Goal: Task Accomplishment & Management: Complete application form

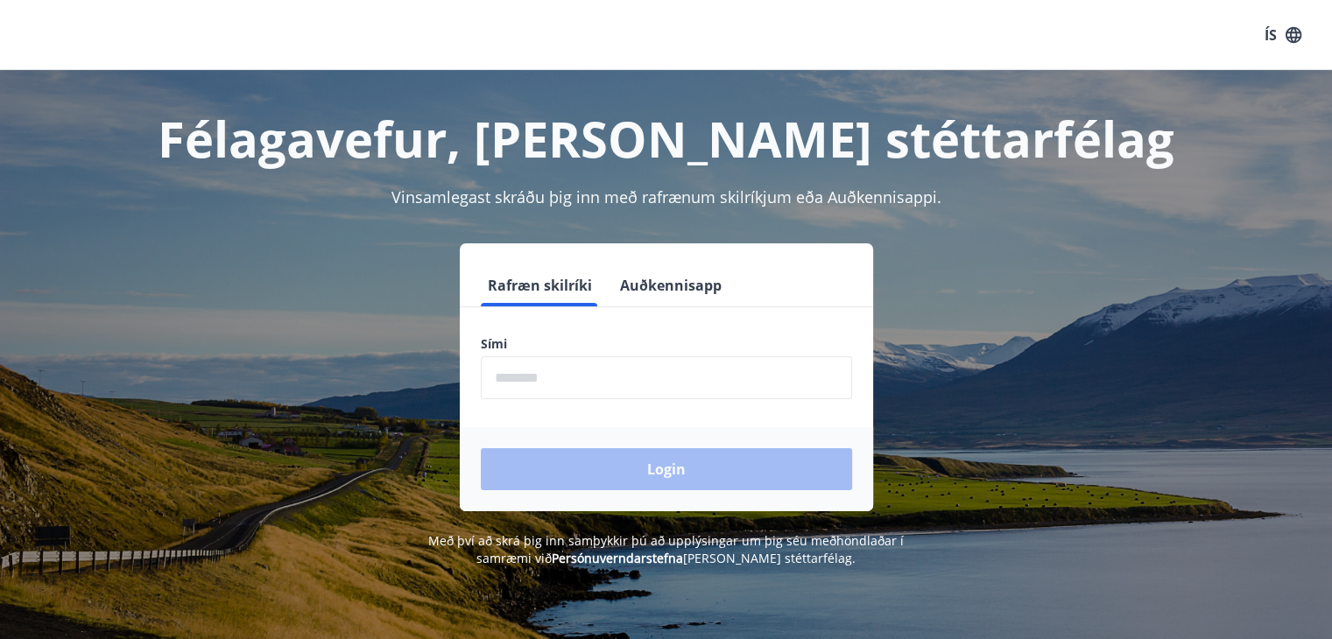
click at [574, 367] on input "phone" at bounding box center [666, 377] width 371 height 43
type input "********"
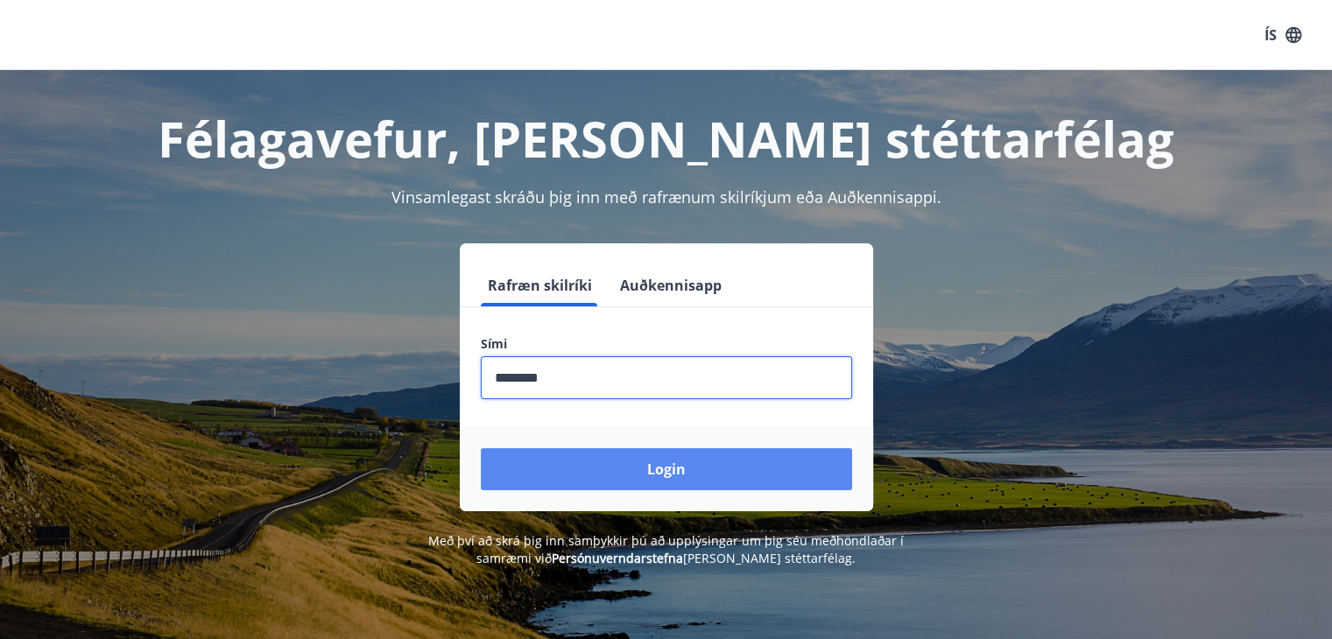
click at [617, 467] on button "Login" at bounding box center [666, 469] width 371 height 42
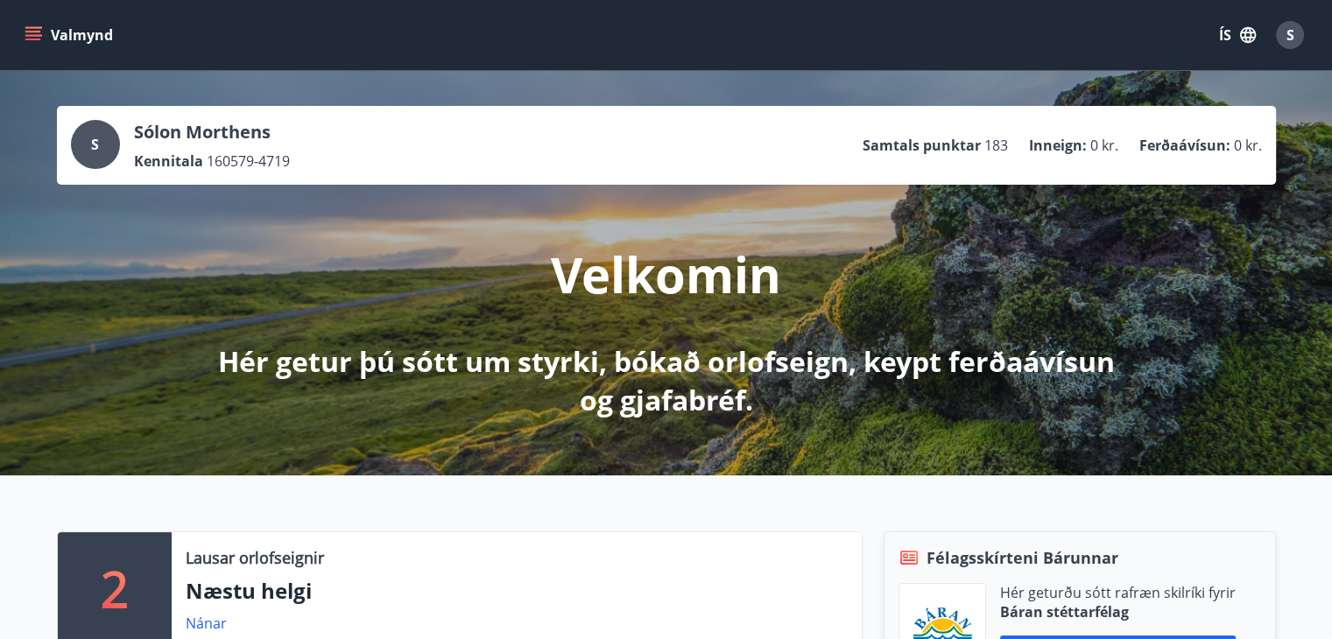
click at [37, 32] on icon "menu" at bounding box center [33, 32] width 16 height 2
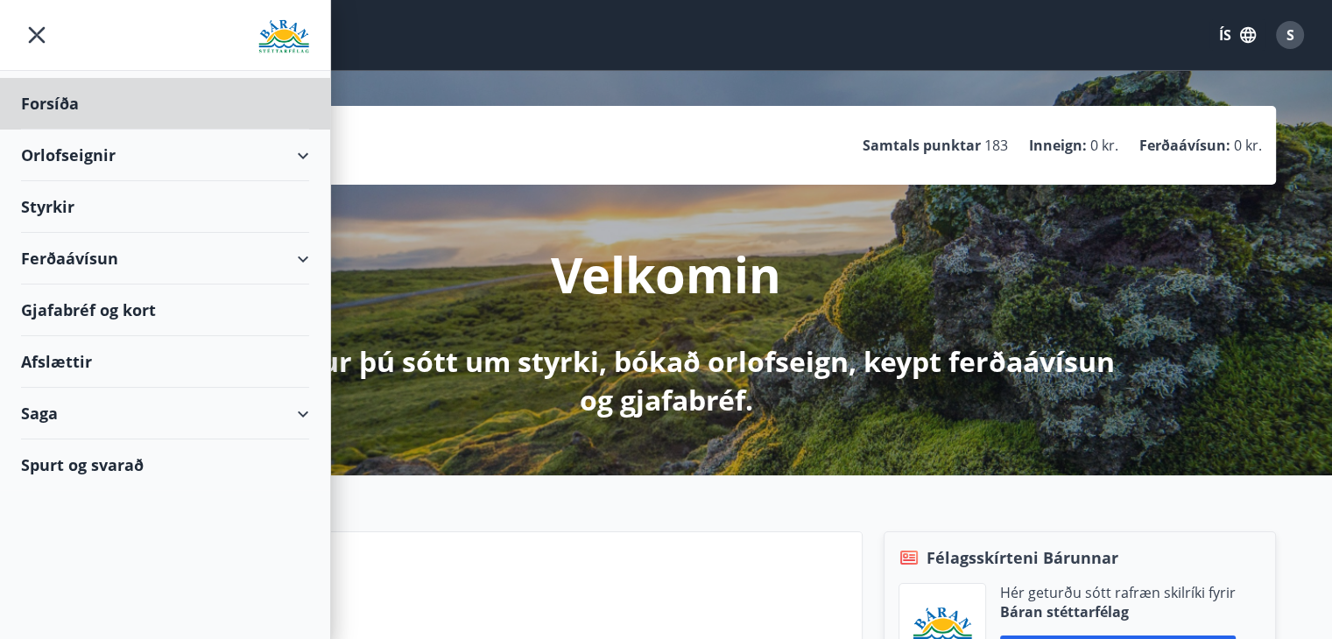
click at [60, 202] on div "Styrkir" at bounding box center [165, 207] width 288 height 52
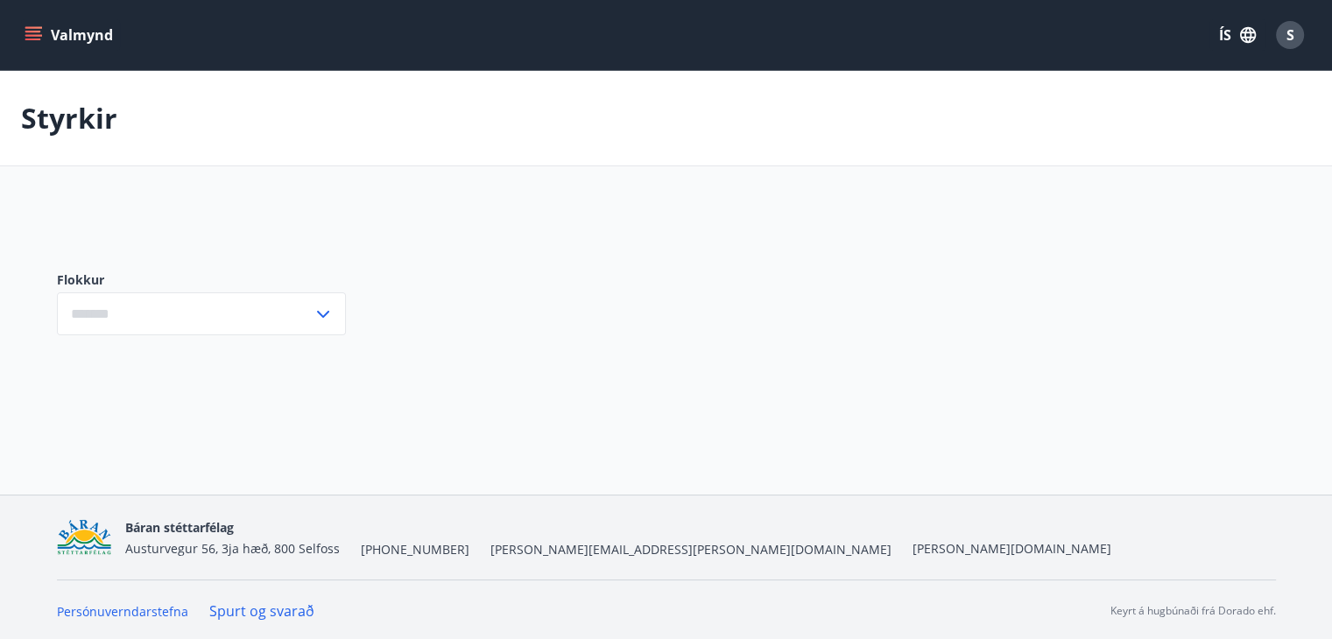
type input "***"
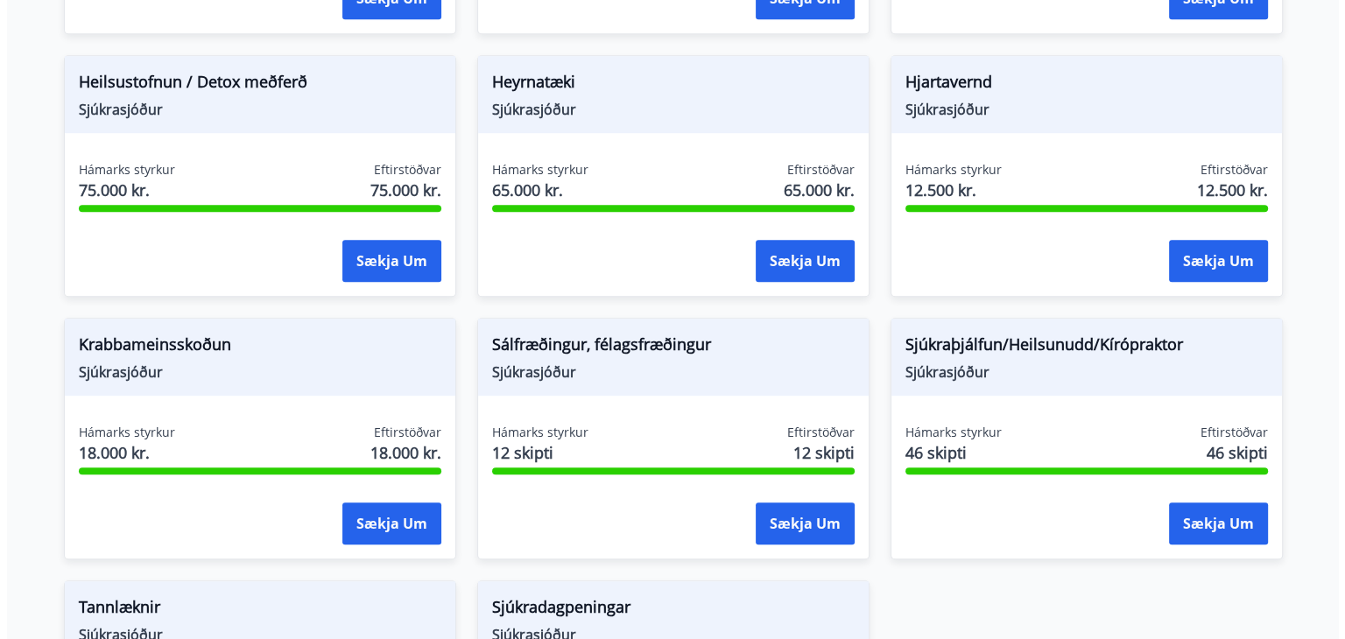
scroll to position [1138, 0]
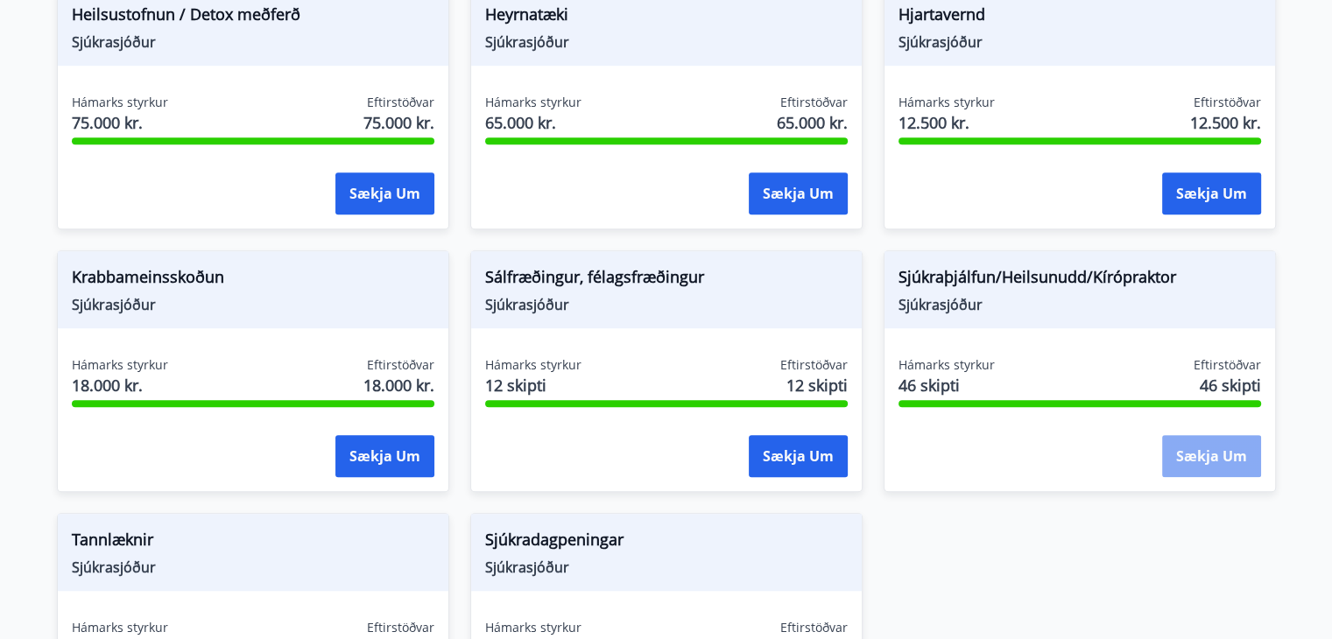
click at [1229, 455] on button "Sækja um" at bounding box center [1211, 456] width 99 height 42
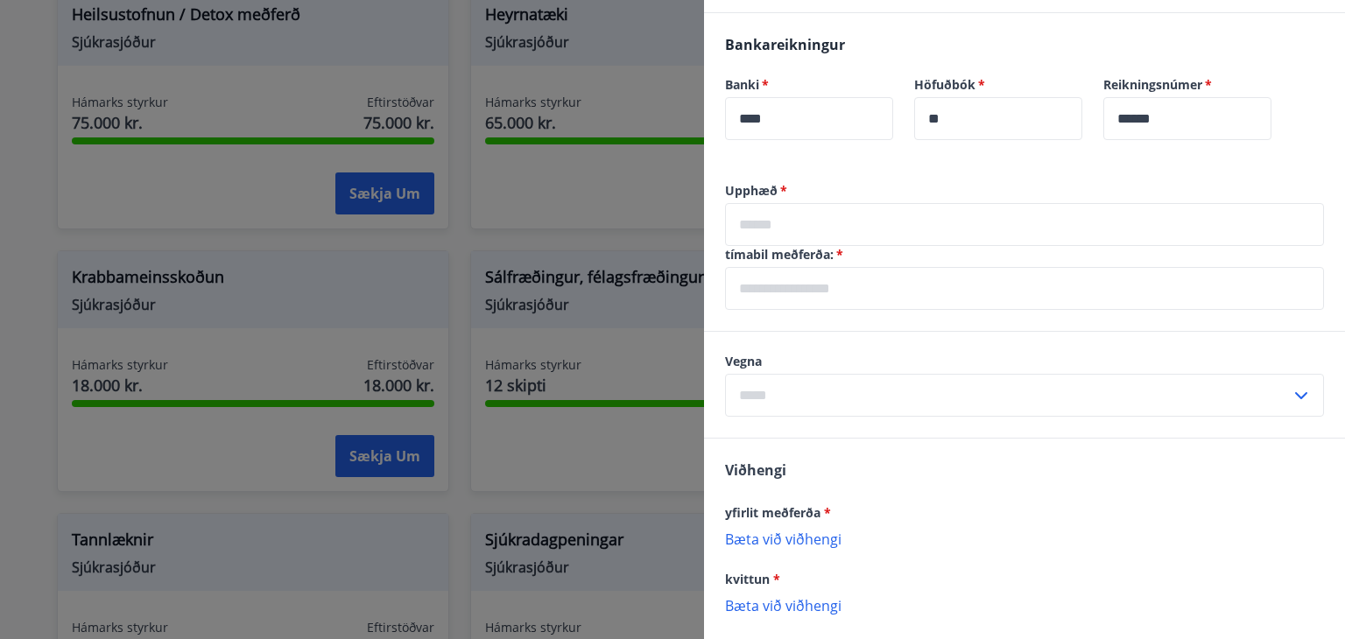
scroll to position [638, 0]
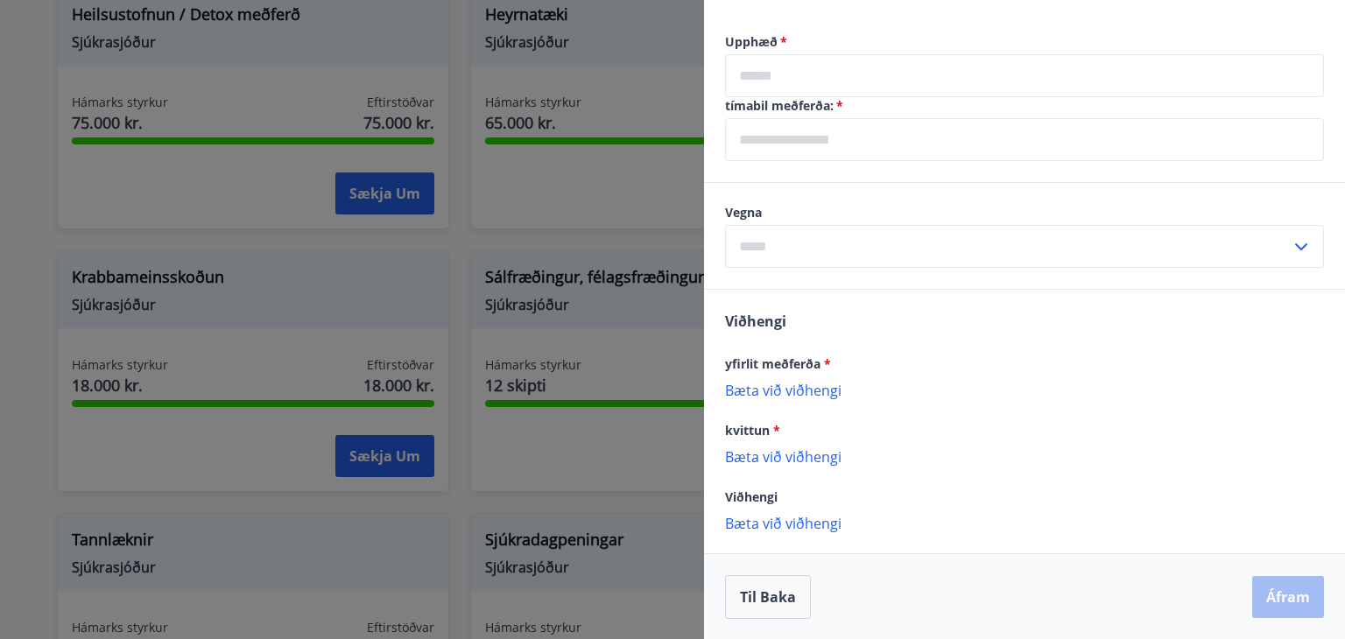
click at [744, 391] on p "Bæta við viðhengi" at bounding box center [1024, 390] width 599 height 18
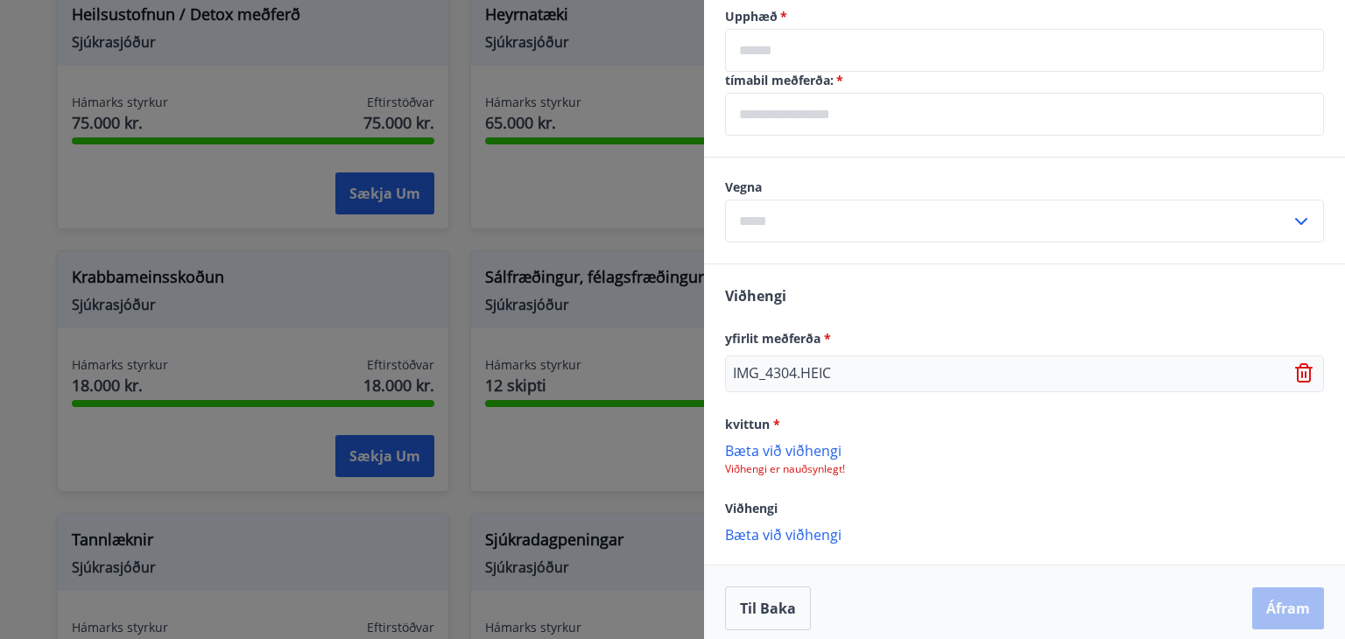
scroll to position [675, 0]
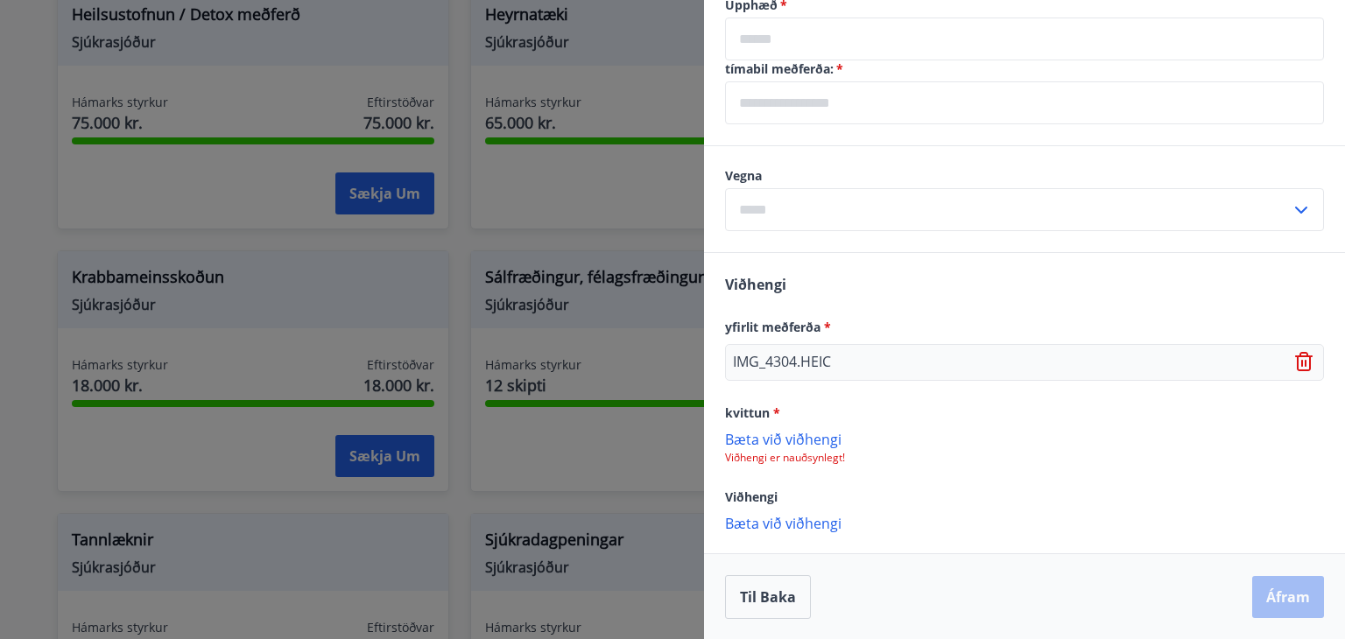
click at [1295, 360] on icon at bounding box center [1305, 362] width 21 height 21
click at [786, 355] on p "Bæta við viðhengi" at bounding box center [1024, 355] width 599 height 18
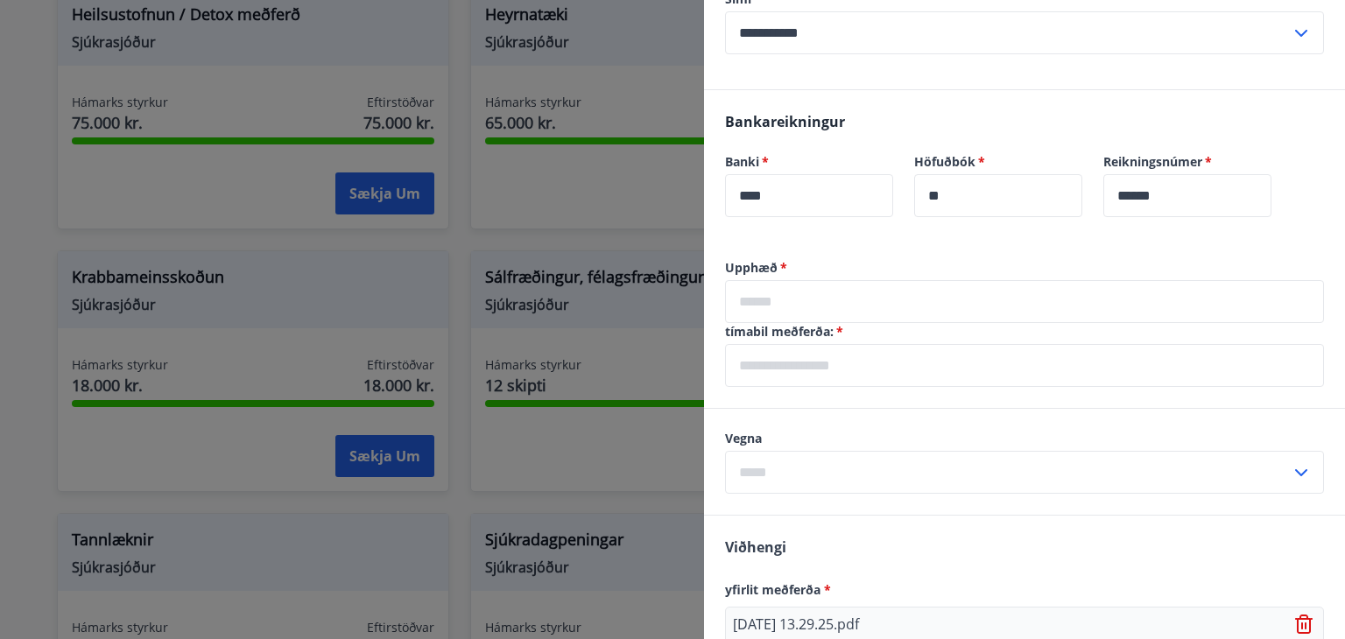
scroll to position [588, 0]
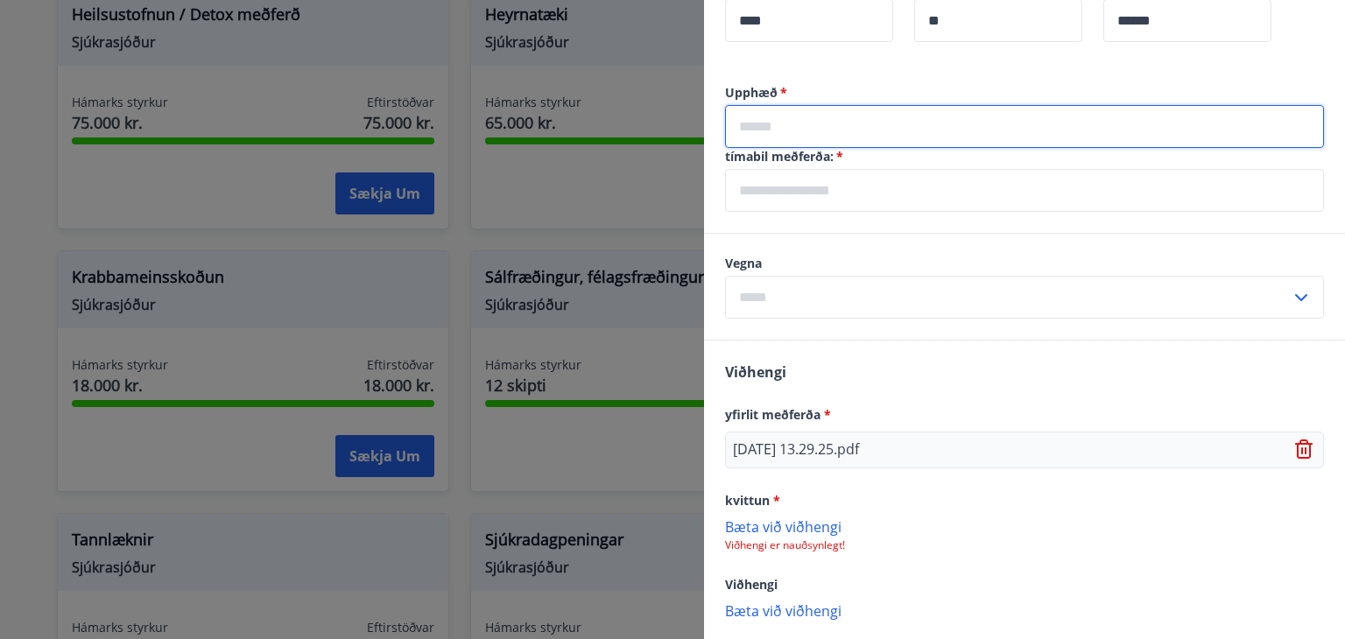
click at [922, 130] on input "text" at bounding box center [1024, 126] width 599 height 43
click at [946, 194] on input "text" at bounding box center [1024, 190] width 599 height 43
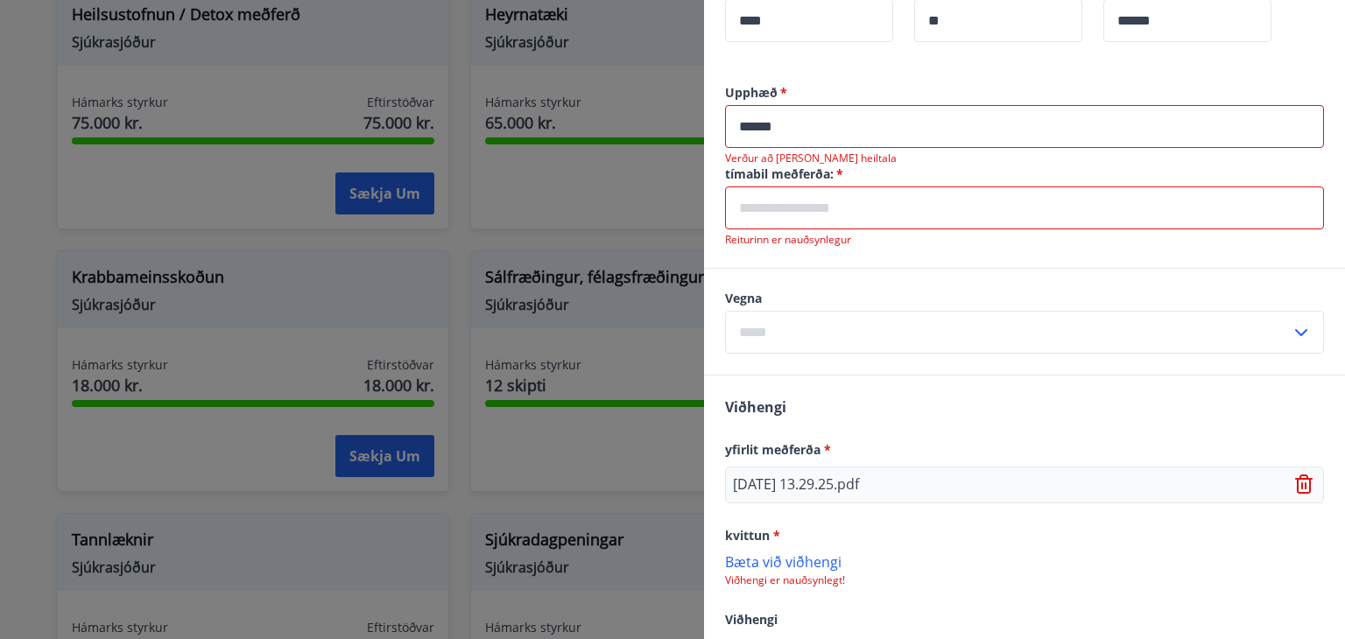
click at [757, 128] on input "******" at bounding box center [1024, 126] width 599 height 43
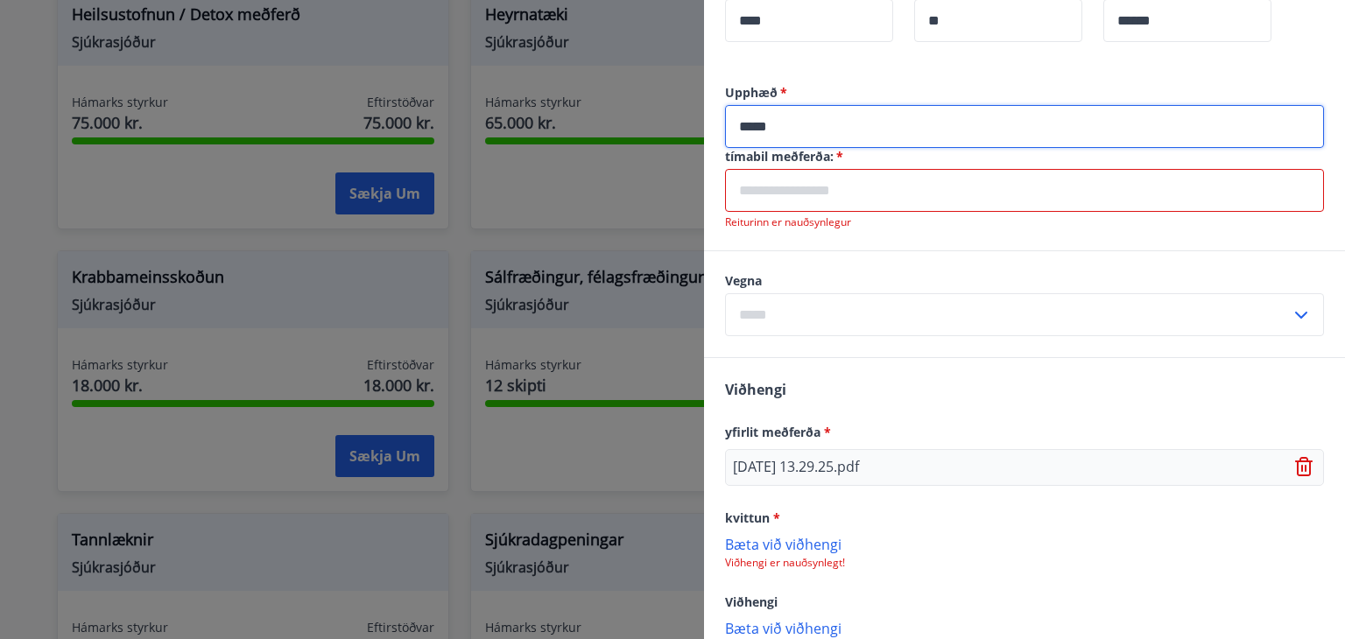
type input "*****"
click at [837, 200] on input "text" at bounding box center [1024, 190] width 599 height 43
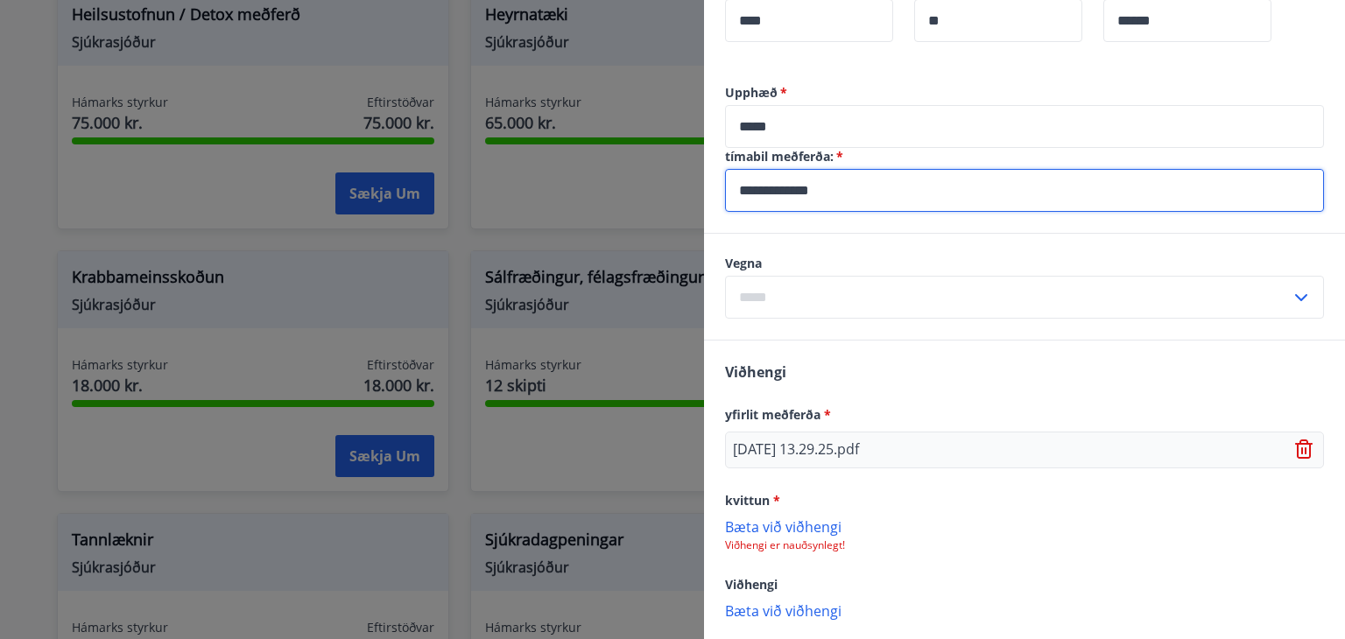
type input "**********"
click at [1291, 299] on icon at bounding box center [1301, 297] width 21 height 21
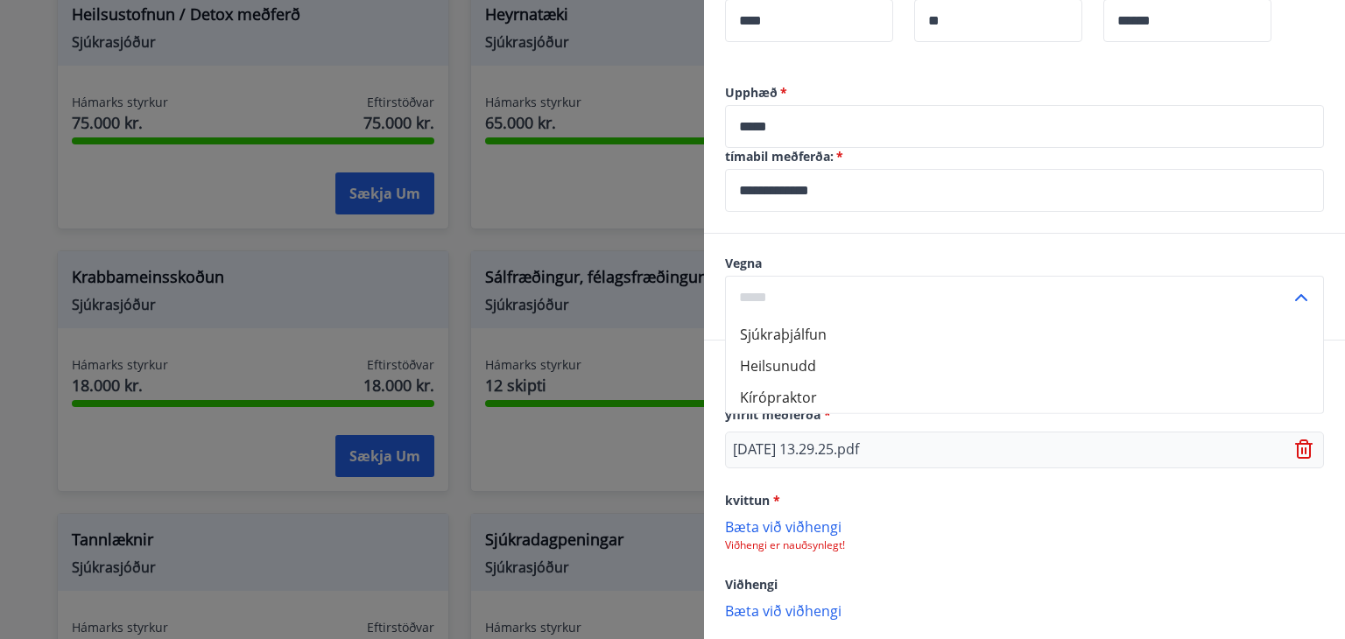
click at [1125, 397] on li "Kírópraktor" at bounding box center [1024, 398] width 597 height 32
type input "**********"
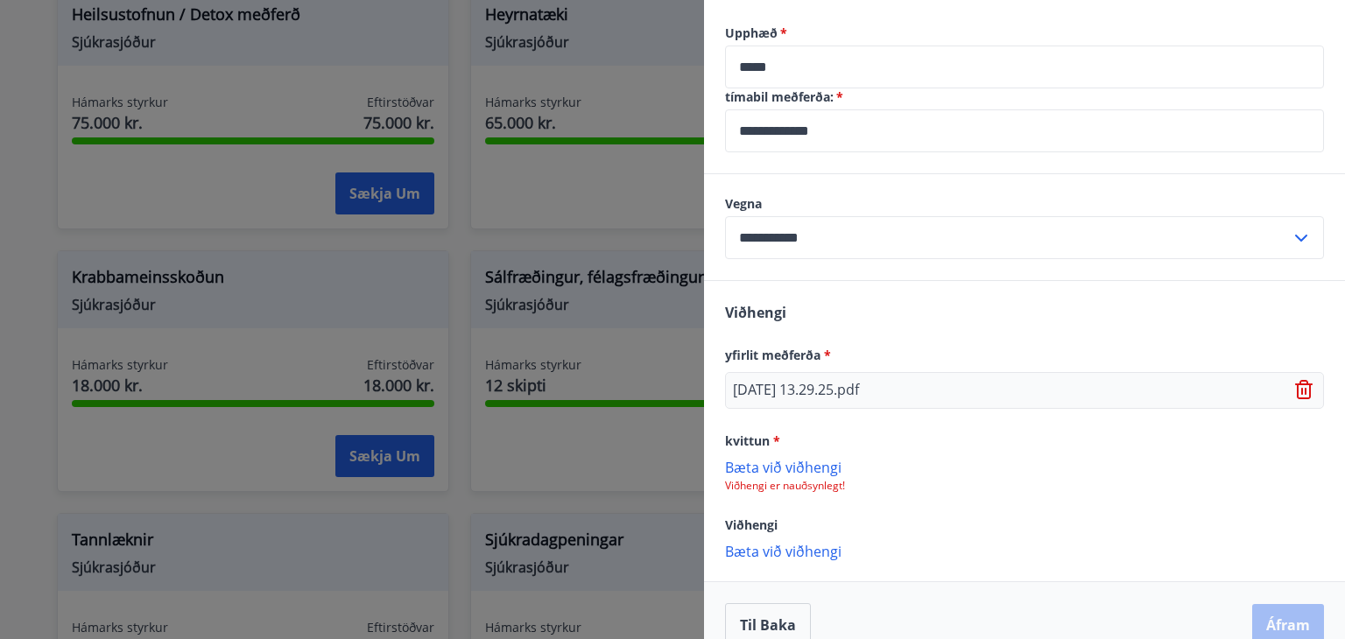
scroll to position [675, 0]
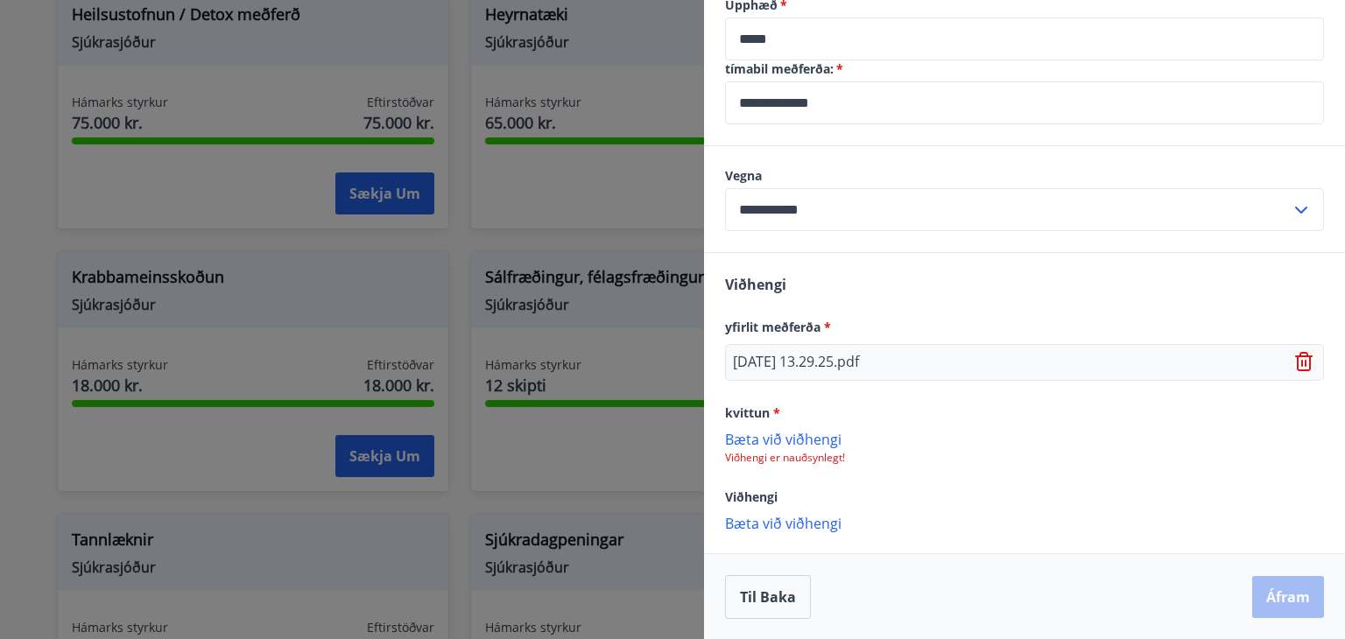
click at [786, 433] on p "Bæta við viðhengi" at bounding box center [1024, 439] width 599 height 18
click at [1267, 596] on button "Áfram" at bounding box center [1288, 598] width 72 height 42
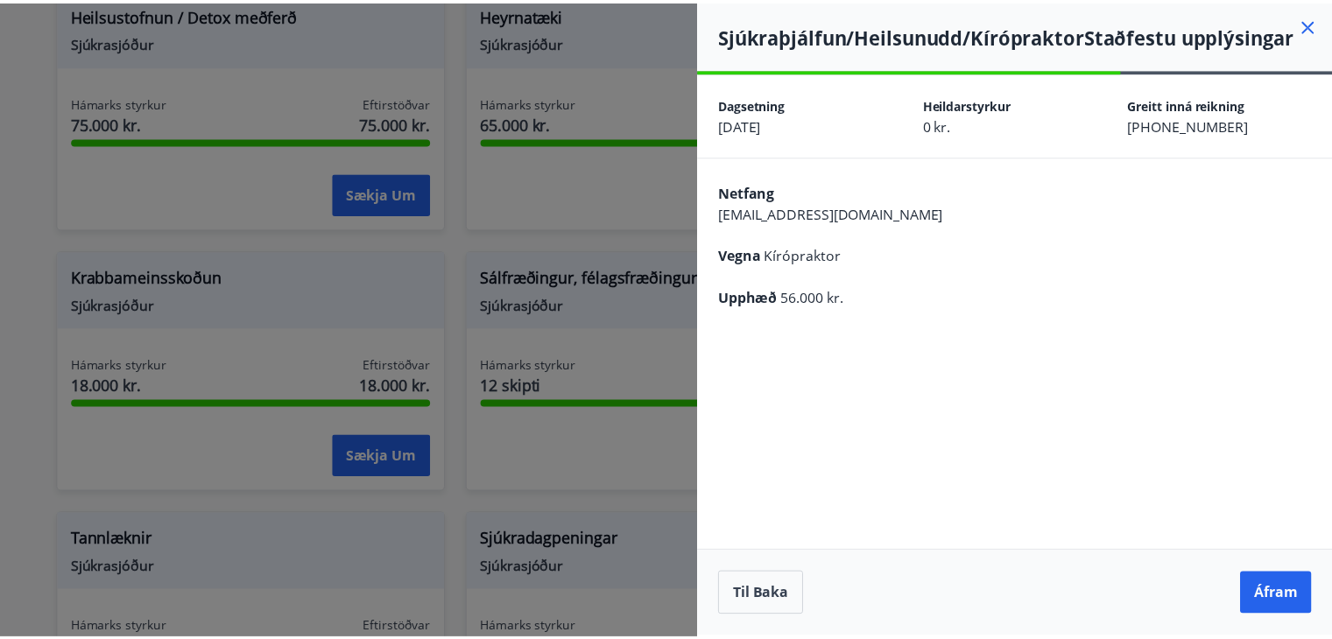
scroll to position [0, 0]
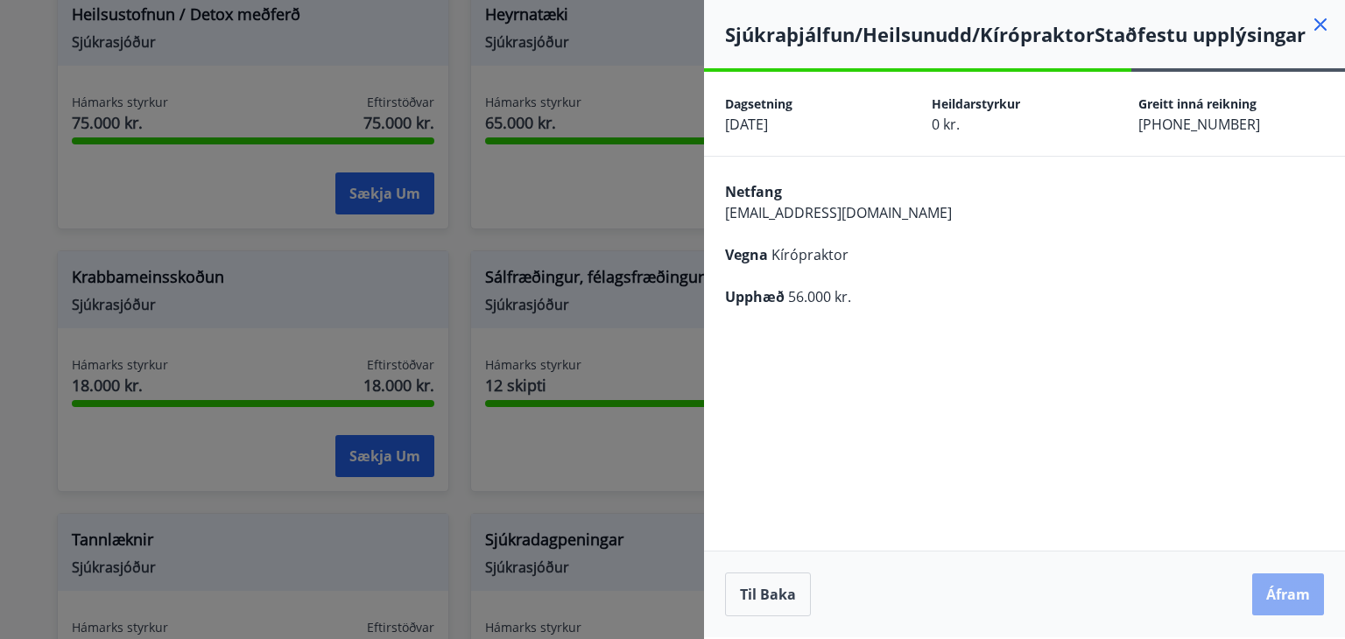
click at [1276, 596] on button "Áfram" at bounding box center [1288, 595] width 72 height 42
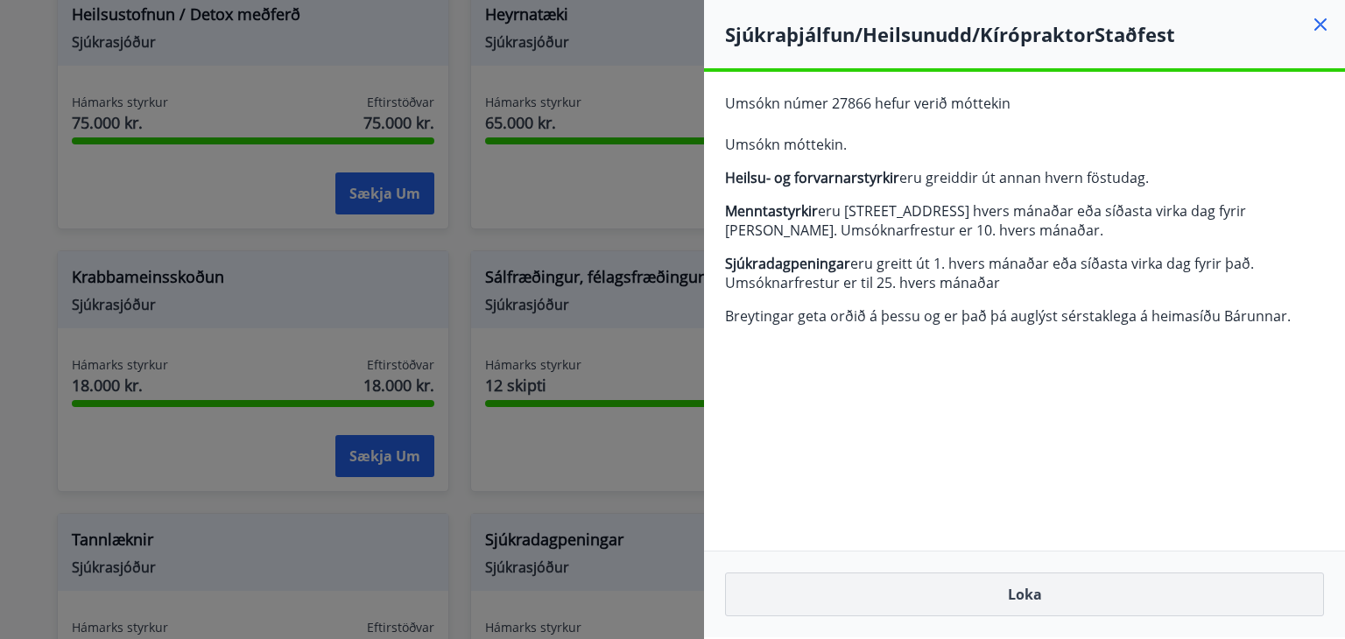
click at [1018, 589] on button "Loka" at bounding box center [1024, 595] width 599 height 44
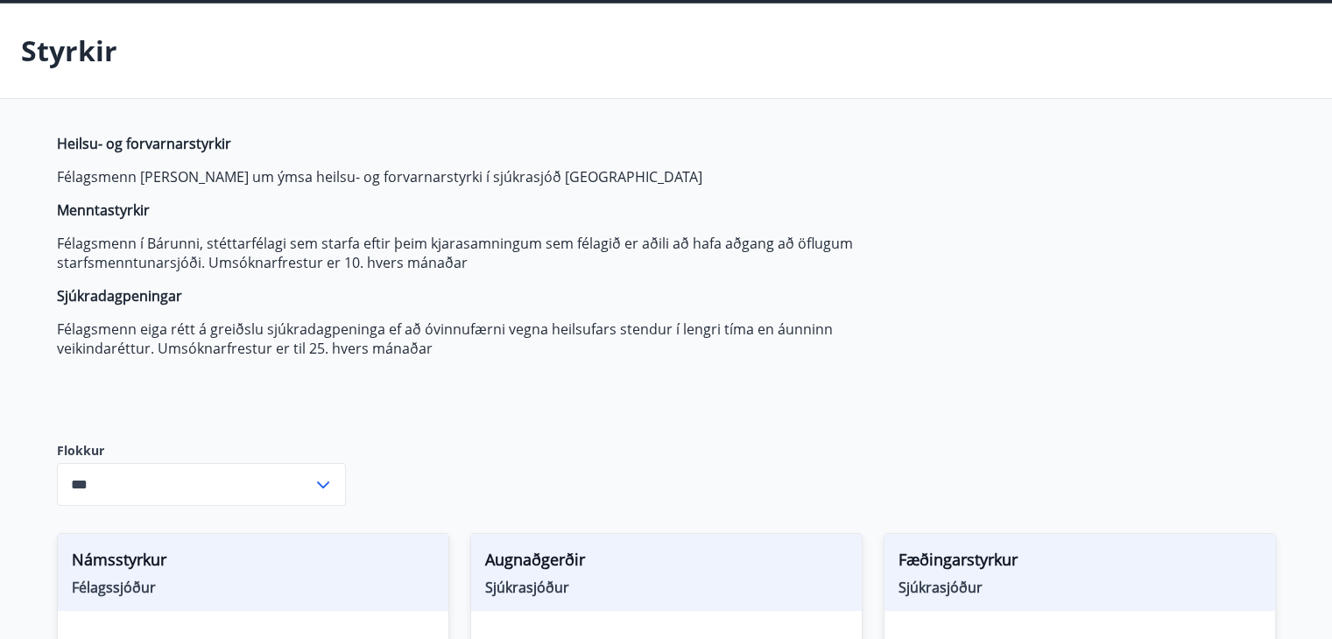
scroll to position [106, 0]
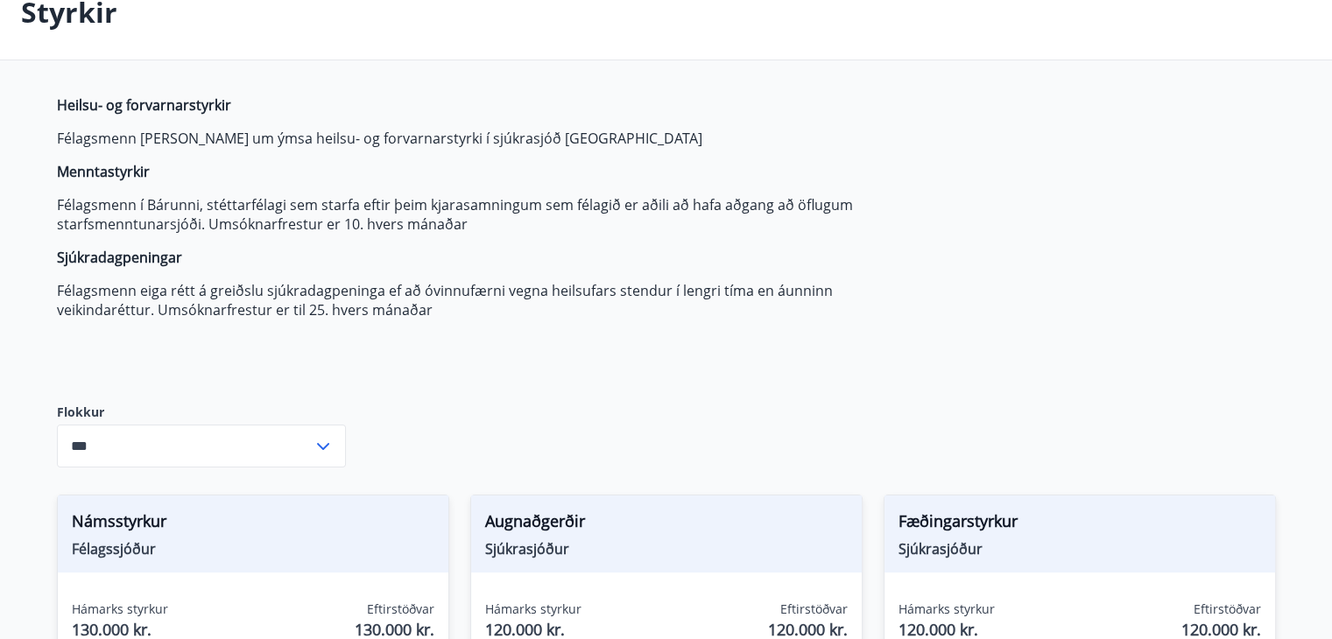
click at [314, 446] on icon at bounding box center [323, 446] width 21 height 21
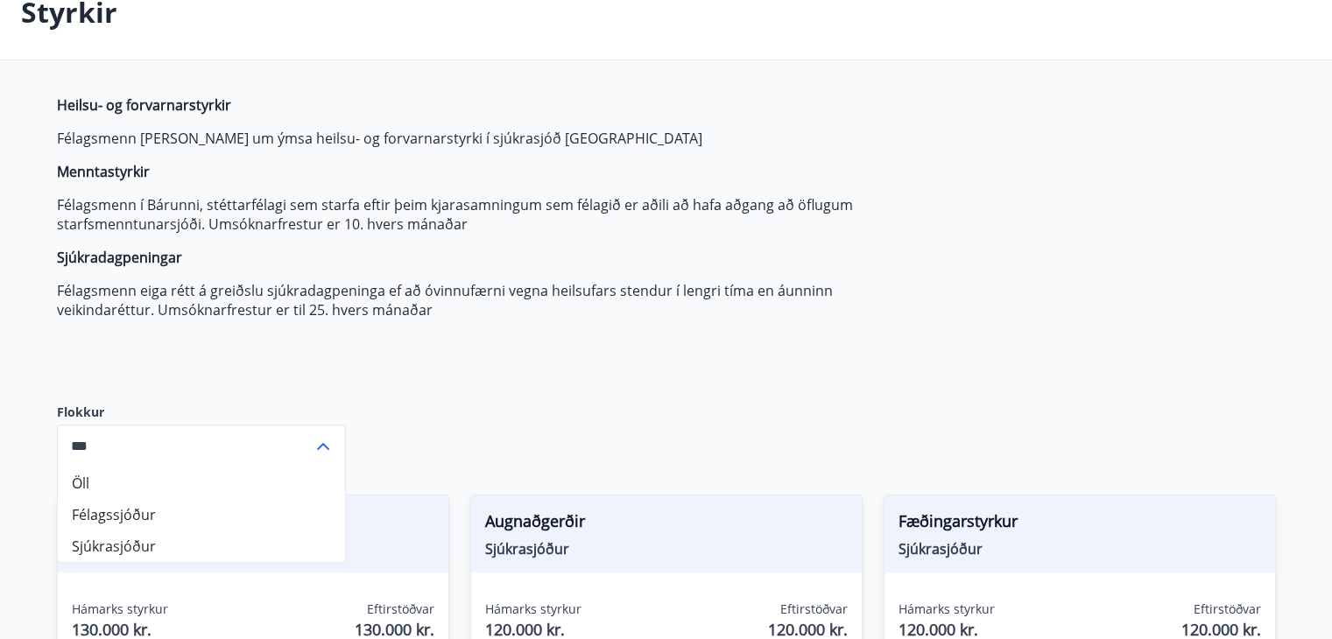
click at [531, 365] on div "Heilsu- og forvarnarstyrkir Félagsmenn geta sótt um ýmsa heilsu- og forvarnarst…" at bounding box center [470, 235] width 827 height 280
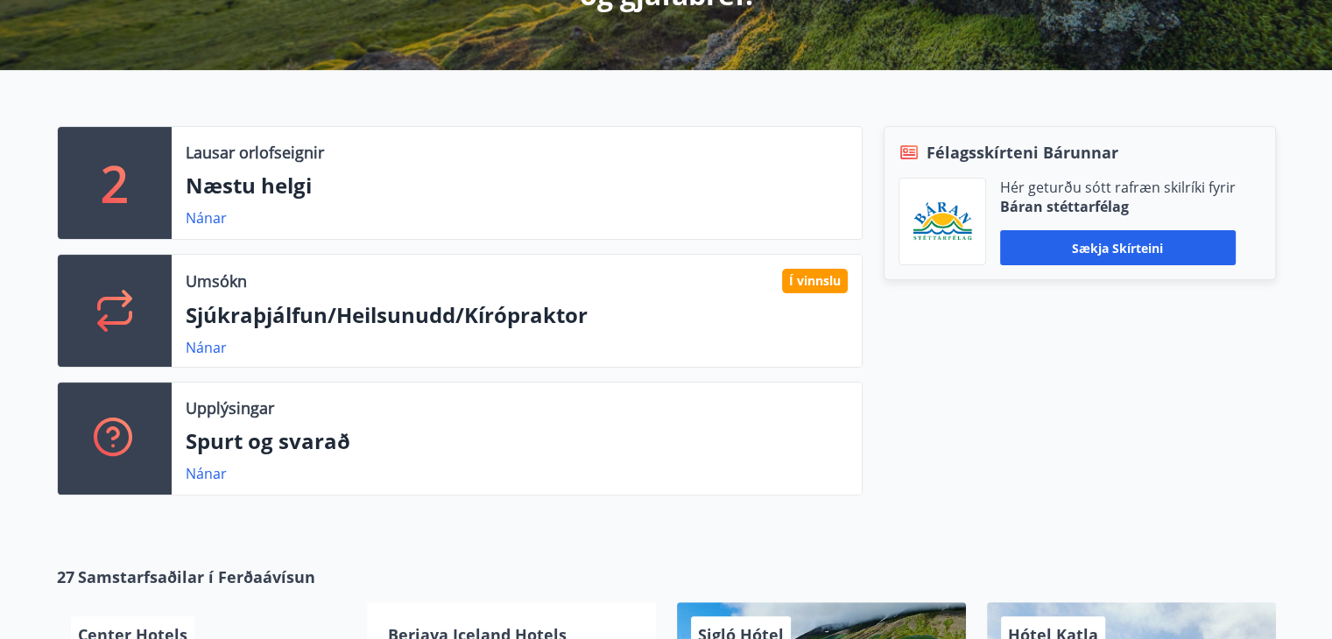
scroll to position [438, 0]
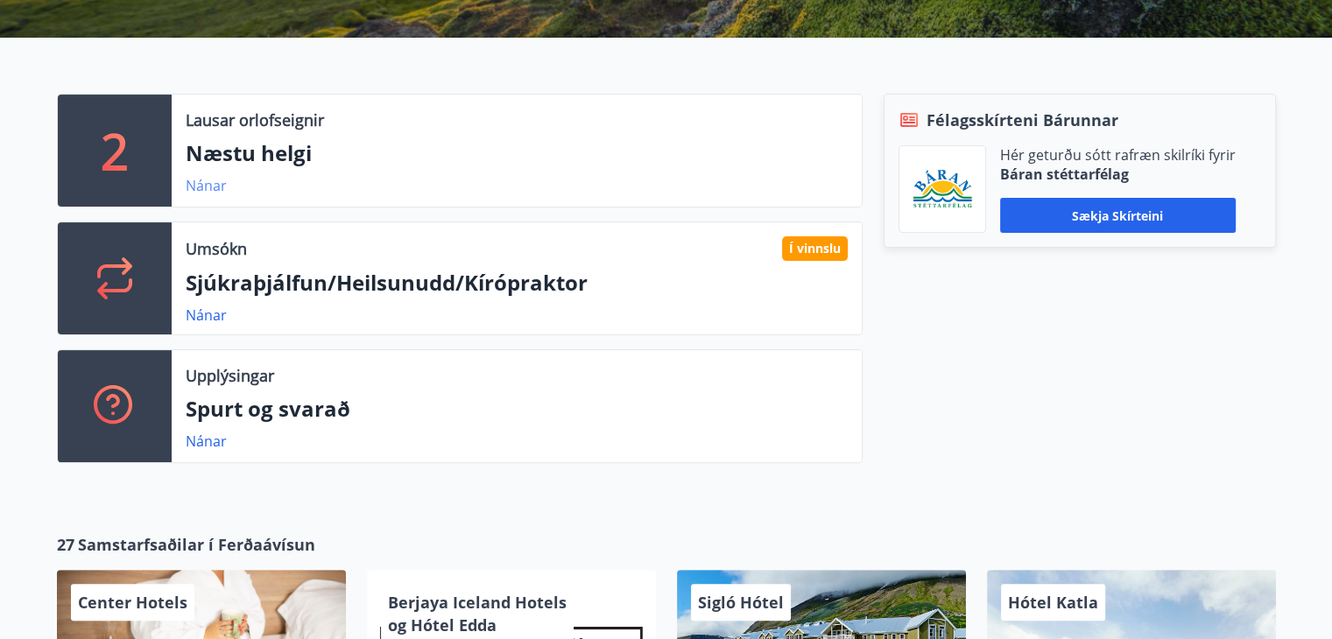
click at [217, 187] on link "Nánar" at bounding box center [206, 185] width 41 height 19
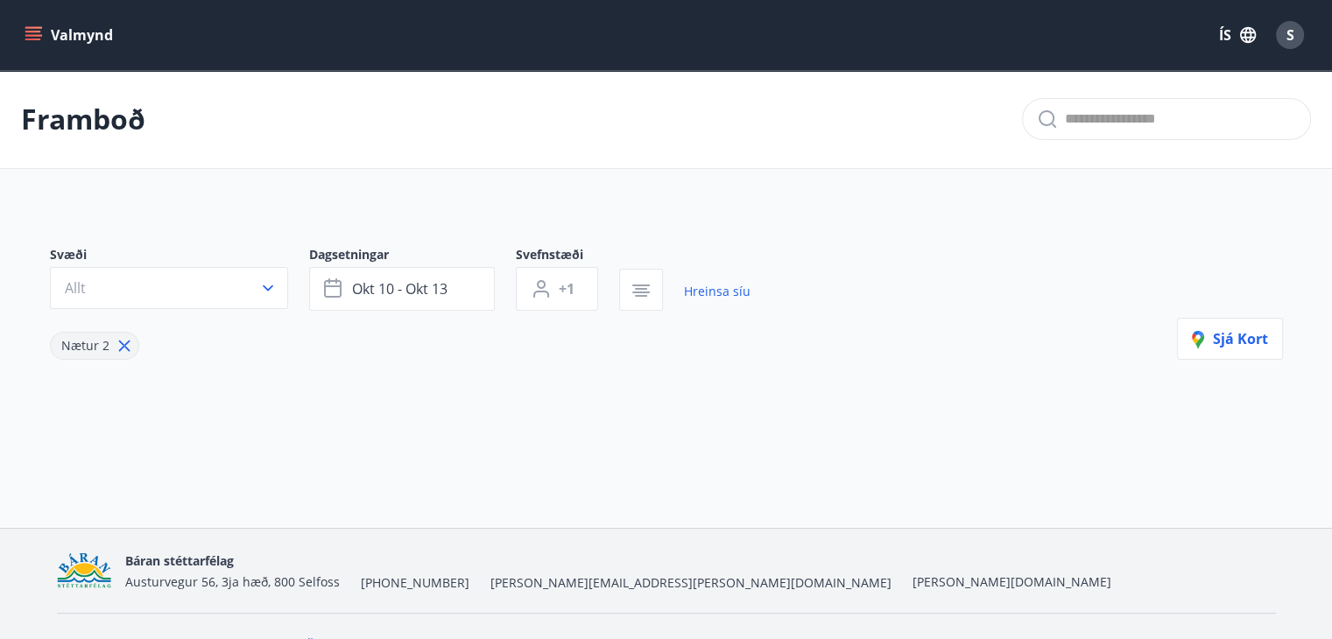
type input "*"
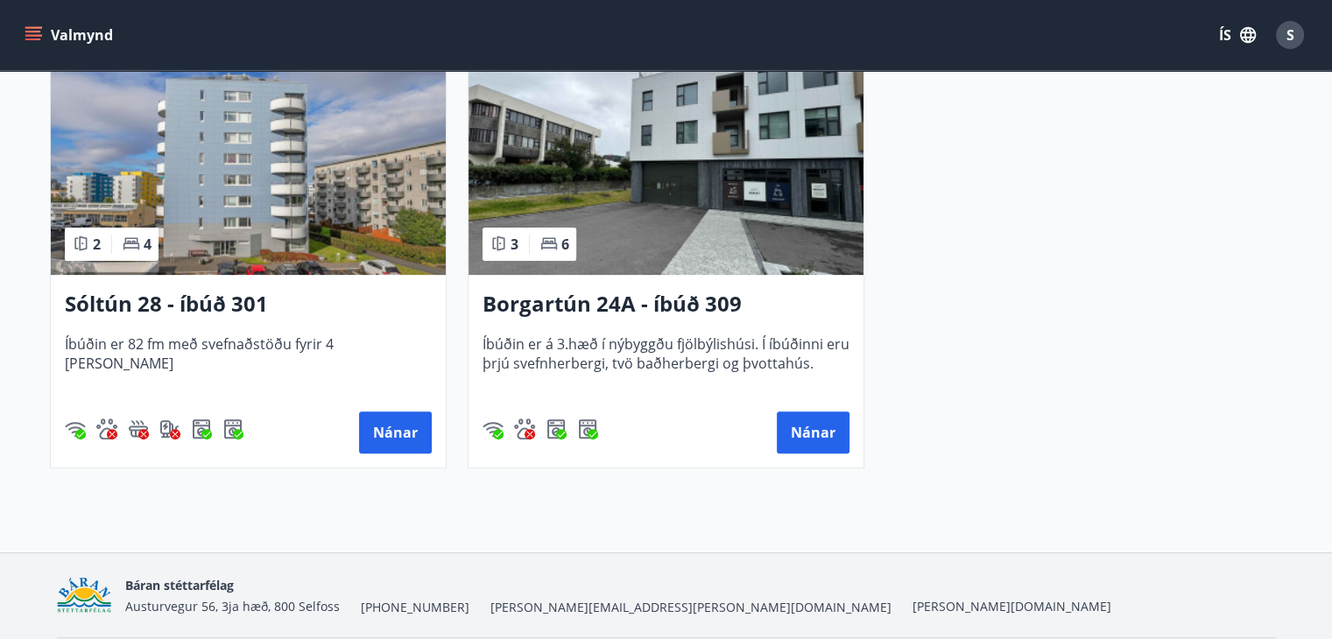
scroll to position [438, 0]
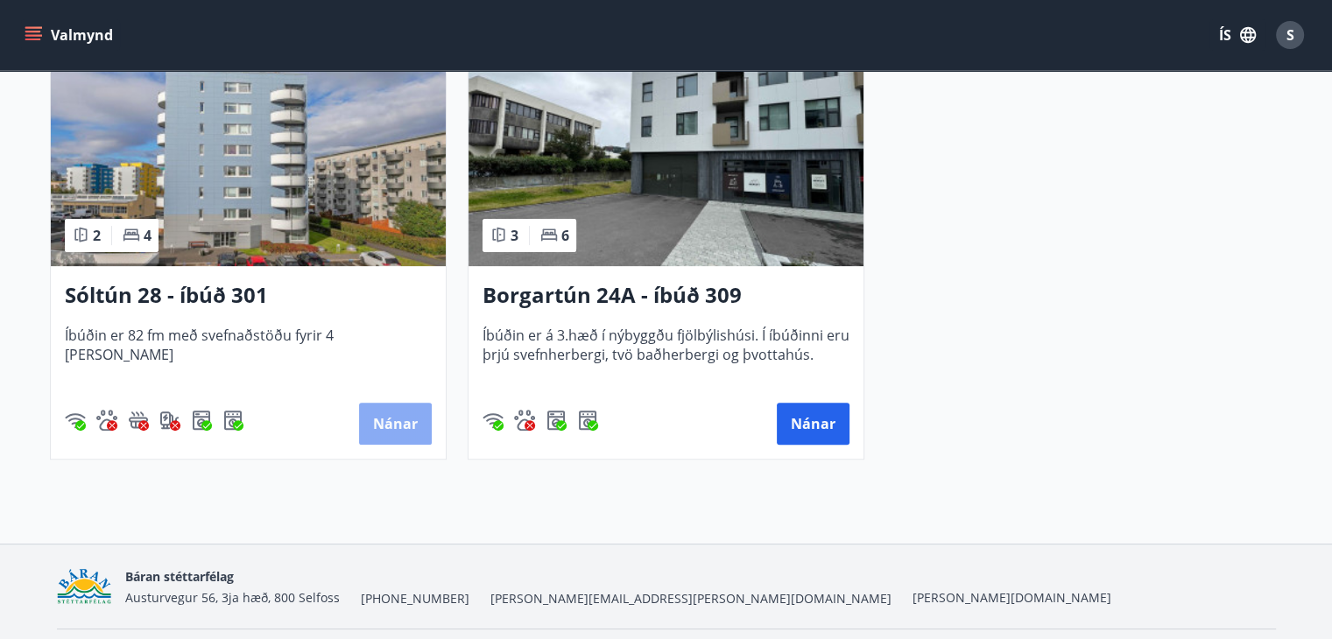
click at [406, 415] on button "Nánar" at bounding box center [395, 424] width 73 height 42
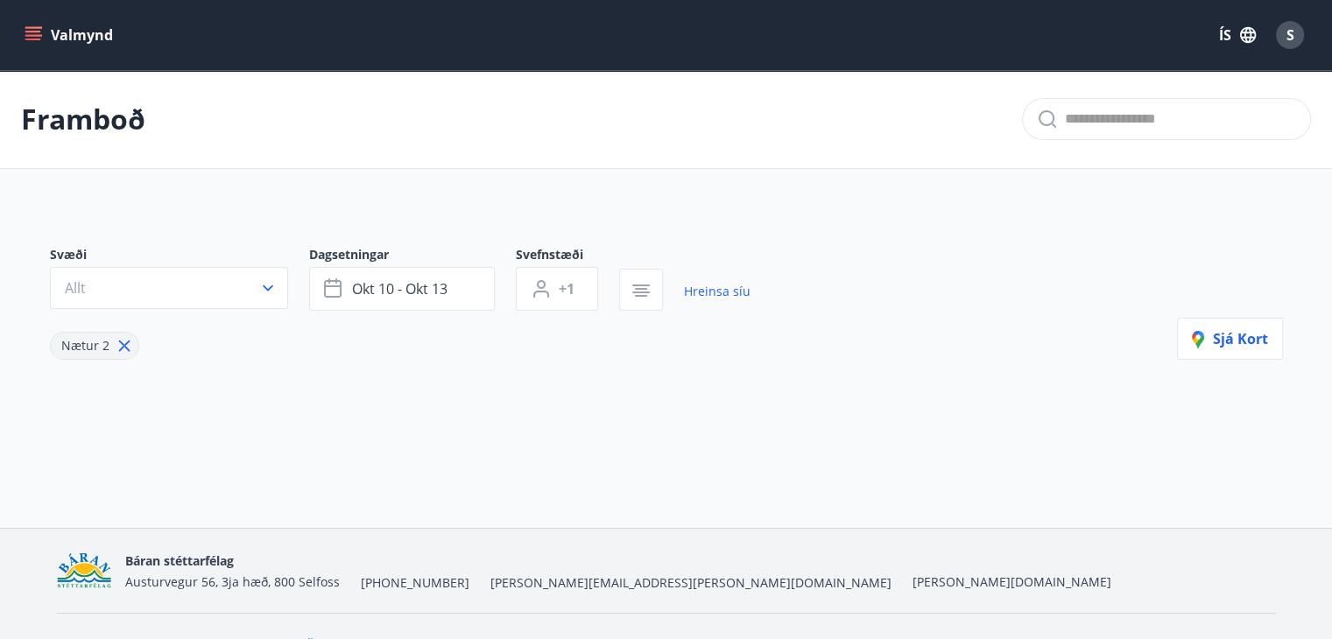
type input "*"
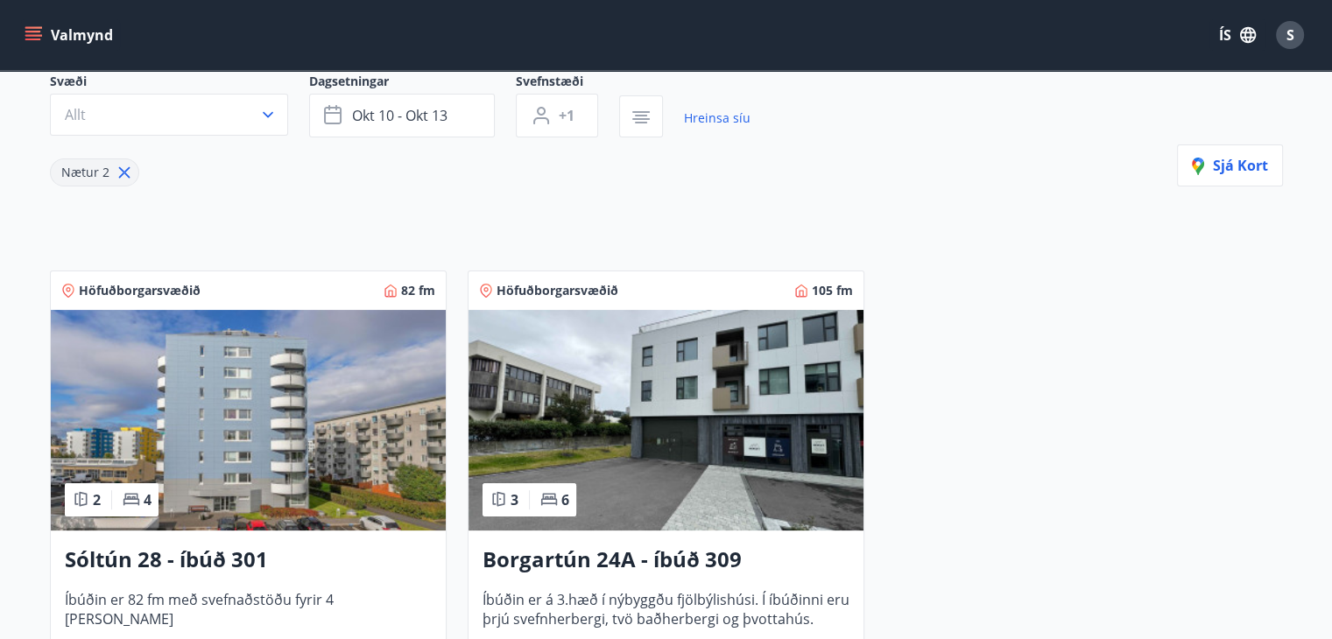
scroll to position [175, 0]
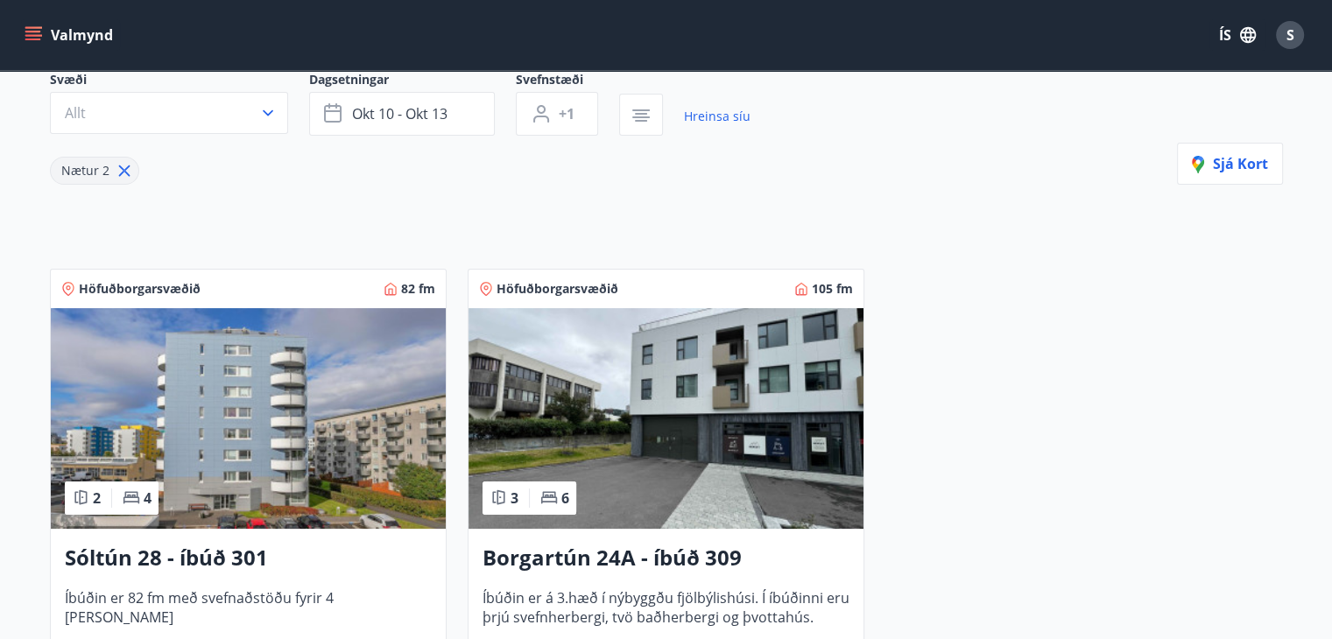
click at [596, 405] on img at bounding box center [666, 418] width 395 height 221
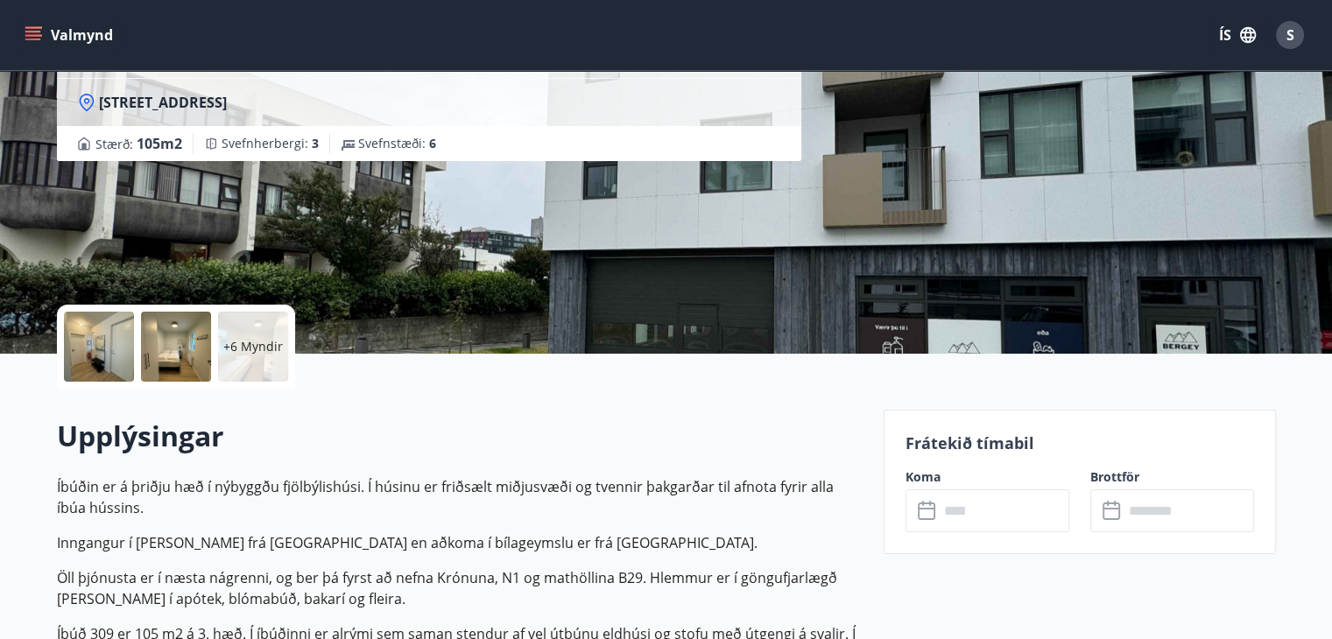
scroll to position [263, 0]
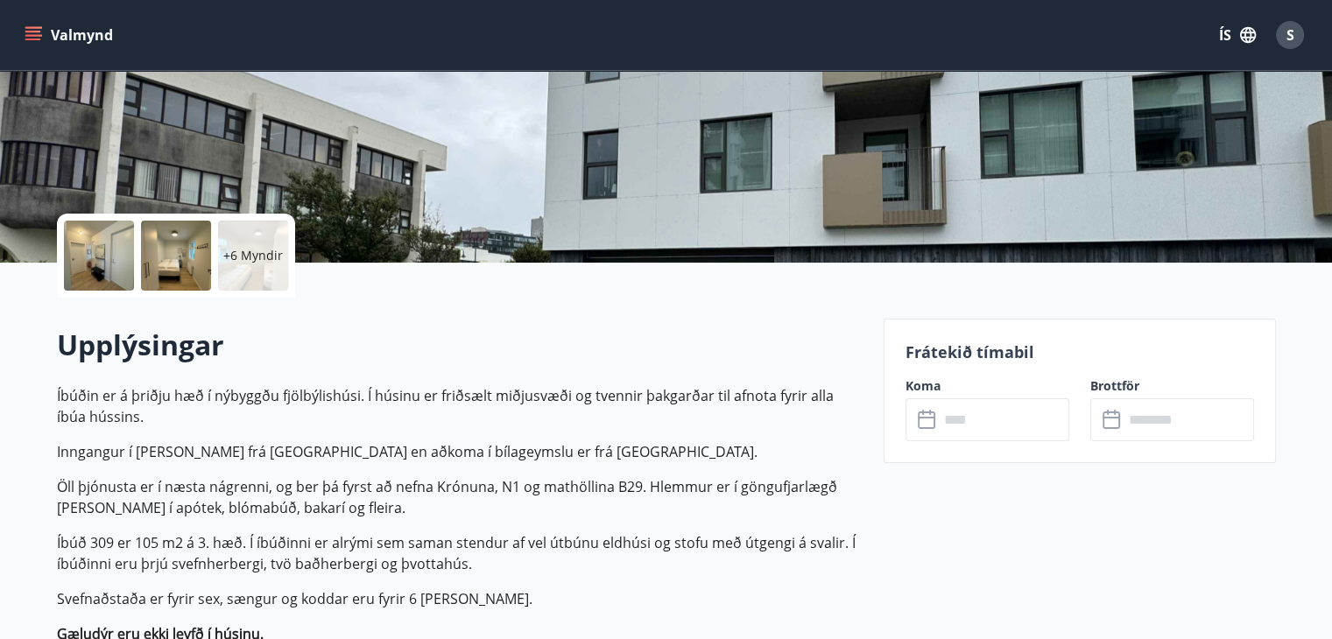
click at [935, 420] on icon at bounding box center [928, 420] width 21 height 21
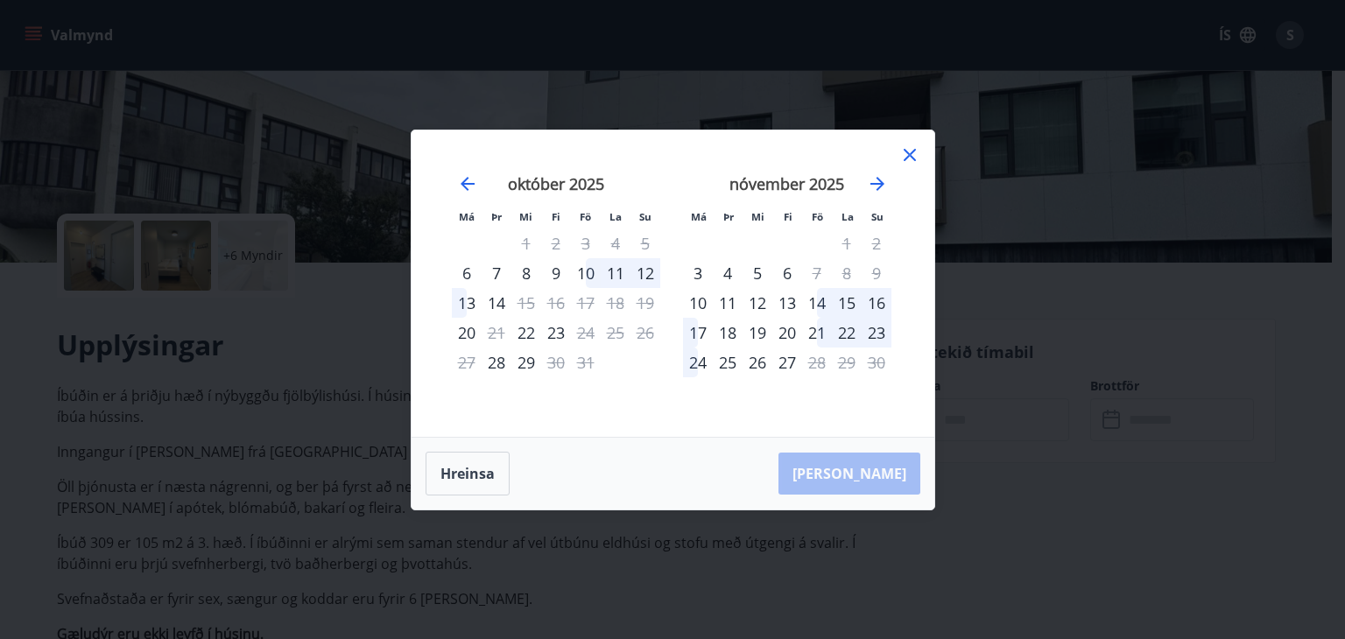
click at [592, 271] on div "10" at bounding box center [586, 273] width 30 height 30
click at [585, 276] on div "10" at bounding box center [586, 273] width 30 height 30
click at [907, 155] on icon at bounding box center [909, 154] width 21 height 21
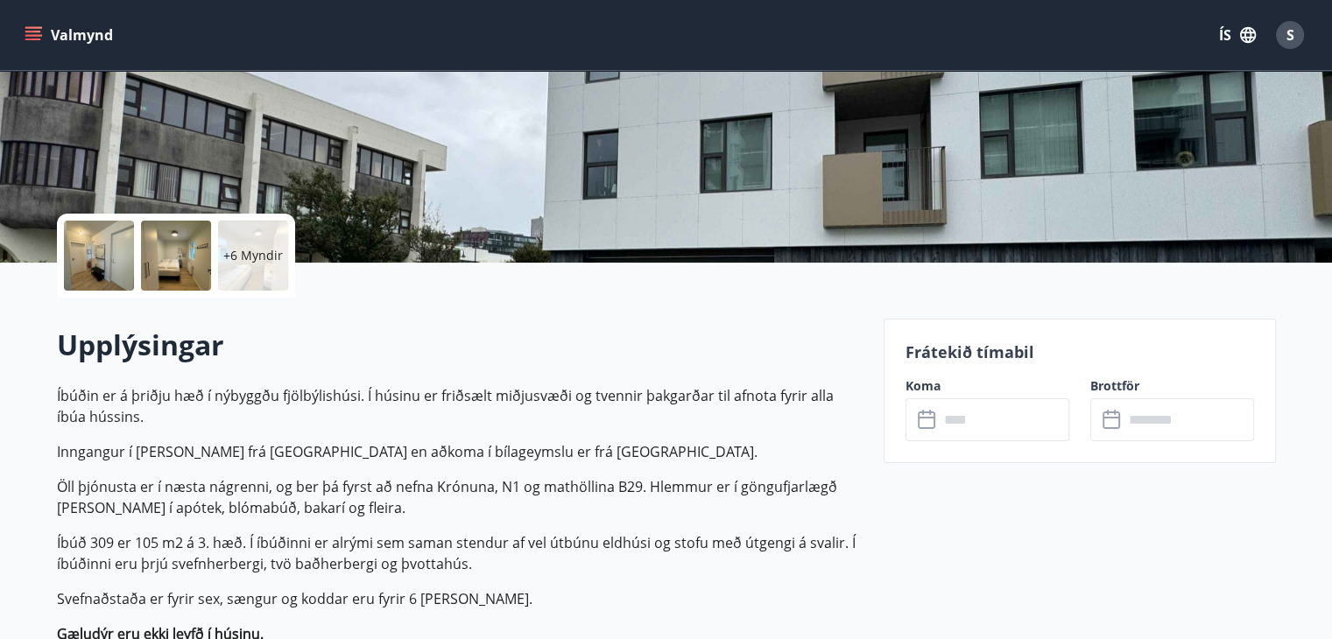
click at [931, 418] on icon at bounding box center [928, 420] width 21 height 21
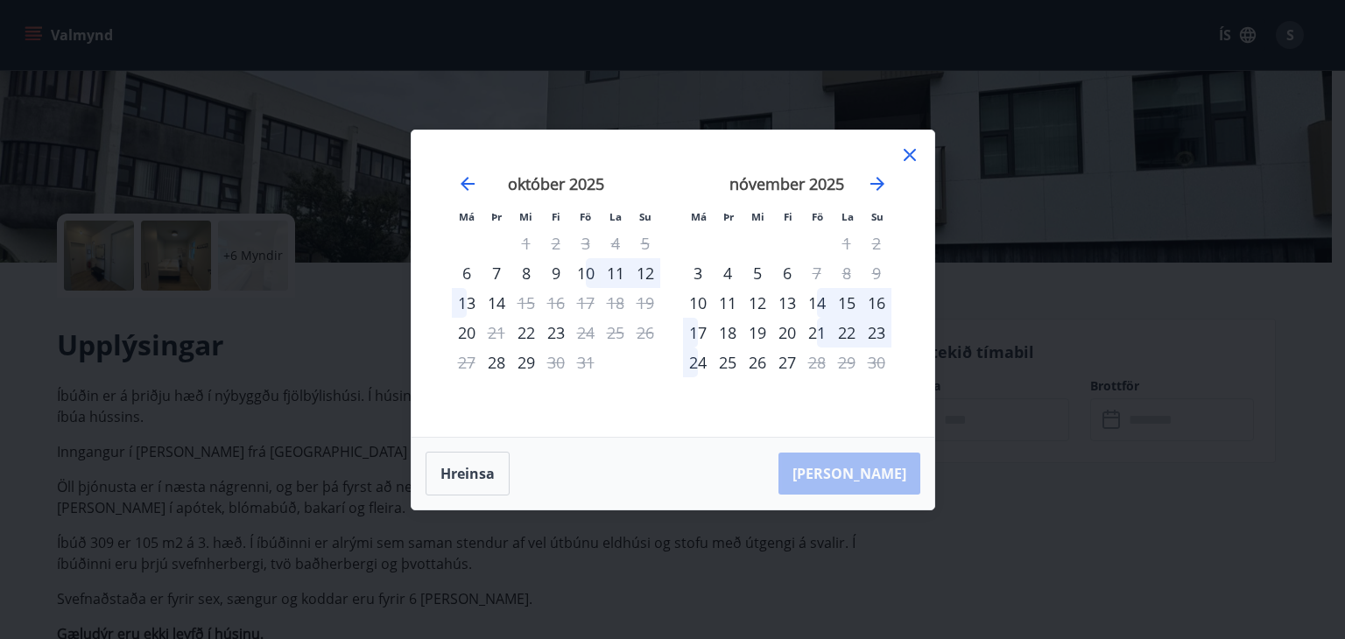
click at [814, 301] on div "14" at bounding box center [817, 303] width 30 height 30
click at [825, 302] on div "14" at bounding box center [817, 303] width 30 height 30
click at [893, 464] on div "Hreinsa Taka Frá" at bounding box center [673, 474] width 523 height 72
click at [878, 187] on icon "Move forward to switch to the next month." at bounding box center [877, 183] width 21 height 21
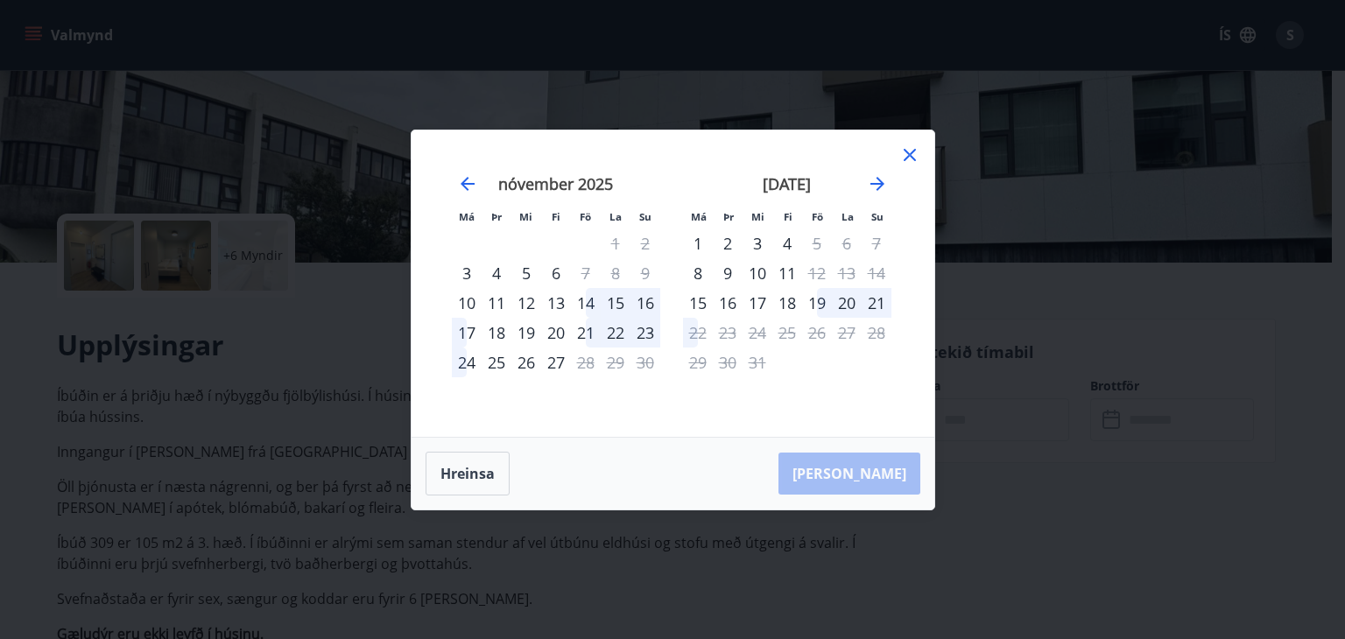
click at [589, 301] on div "14" at bounding box center [586, 303] width 30 height 30
click at [621, 299] on div "15" at bounding box center [616, 303] width 30 height 30
click at [640, 299] on div "16" at bounding box center [646, 303] width 30 height 30
click at [615, 273] on div "8" at bounding box center [616, 273] width 30 height 30
click at [648, 274] on div "9" at bounding box center [646, 273] width 30 height 30
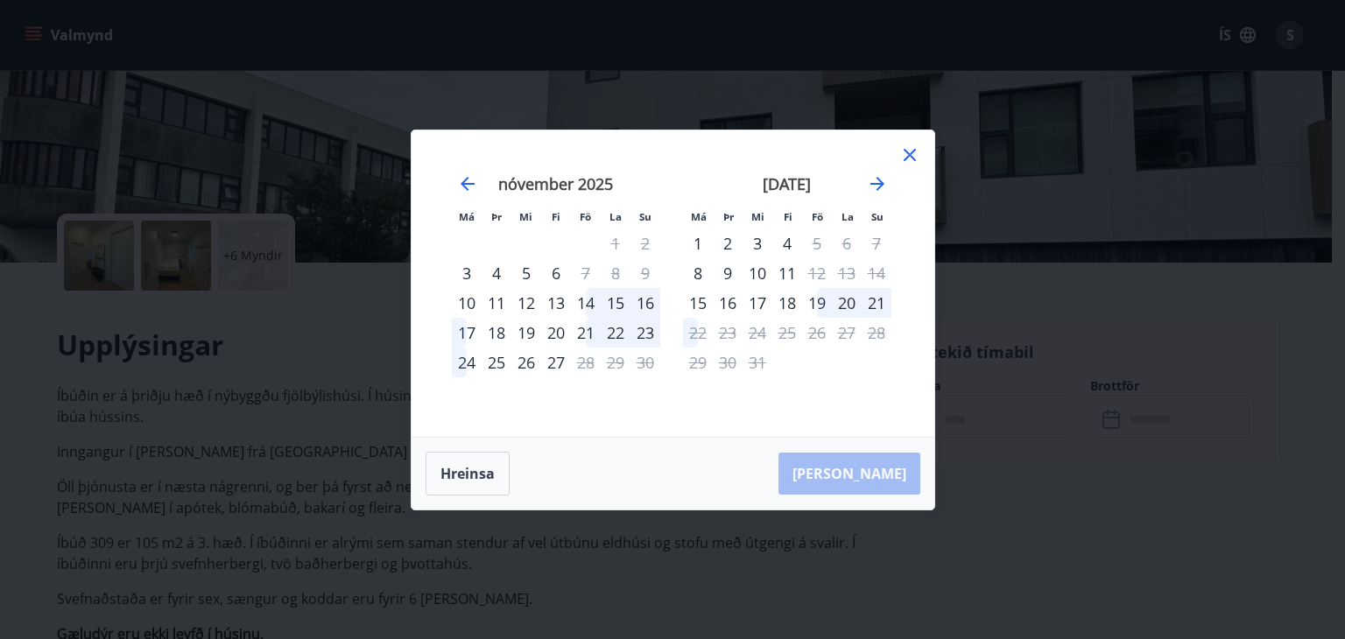
click at [904, 156] on icon at bounding box center [909, 154] width 21 height 21
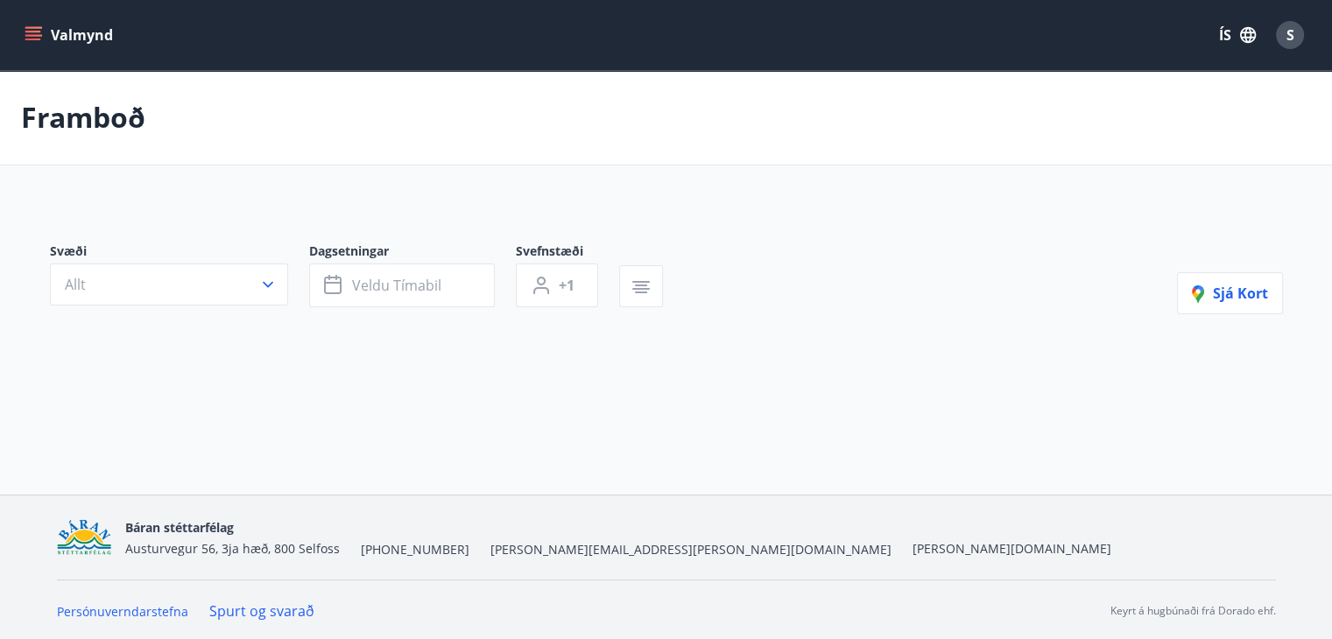
type input "*"
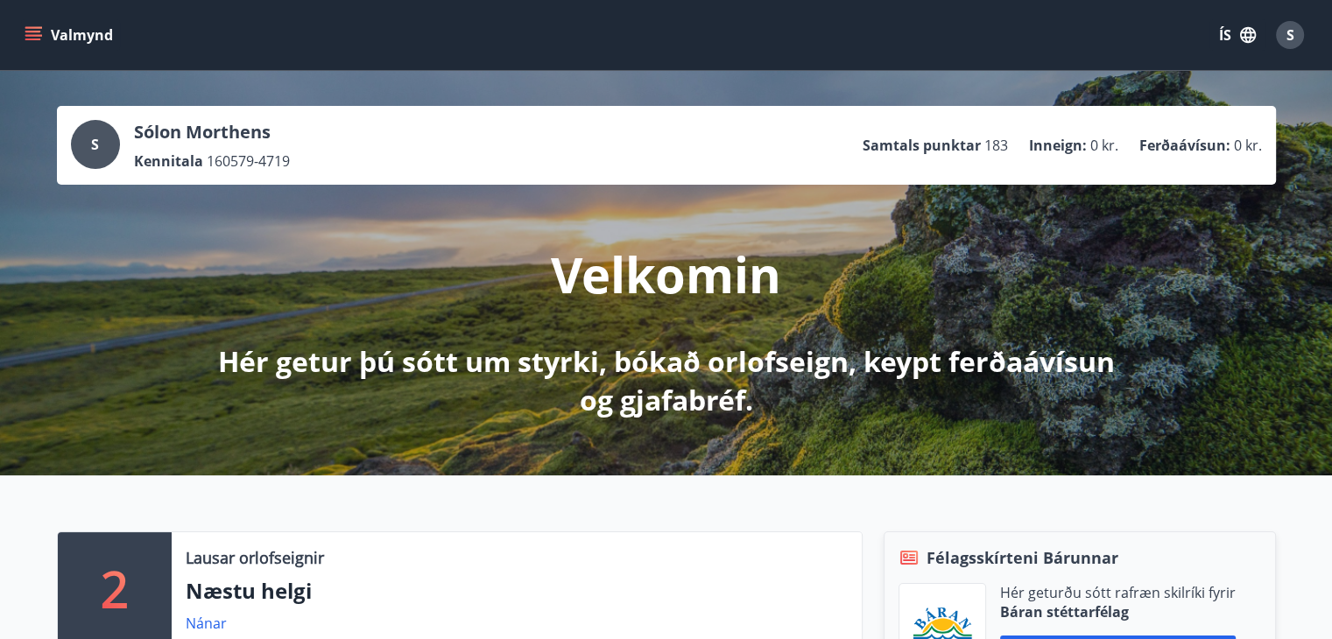
click at [25, 25] on button "Valmynd" at bounding box center [70, 35] width 99 height 32
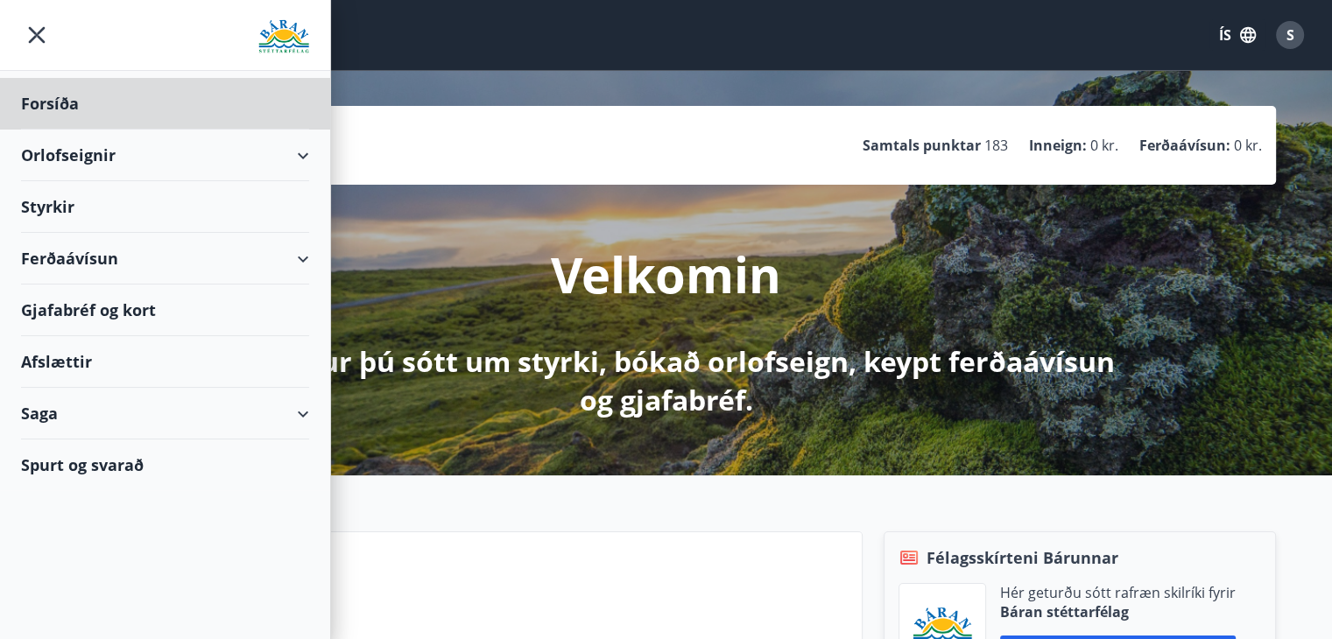
click at [67, 201] on div "Styrkir" at bounding box center [165, 207] width 288 height 52
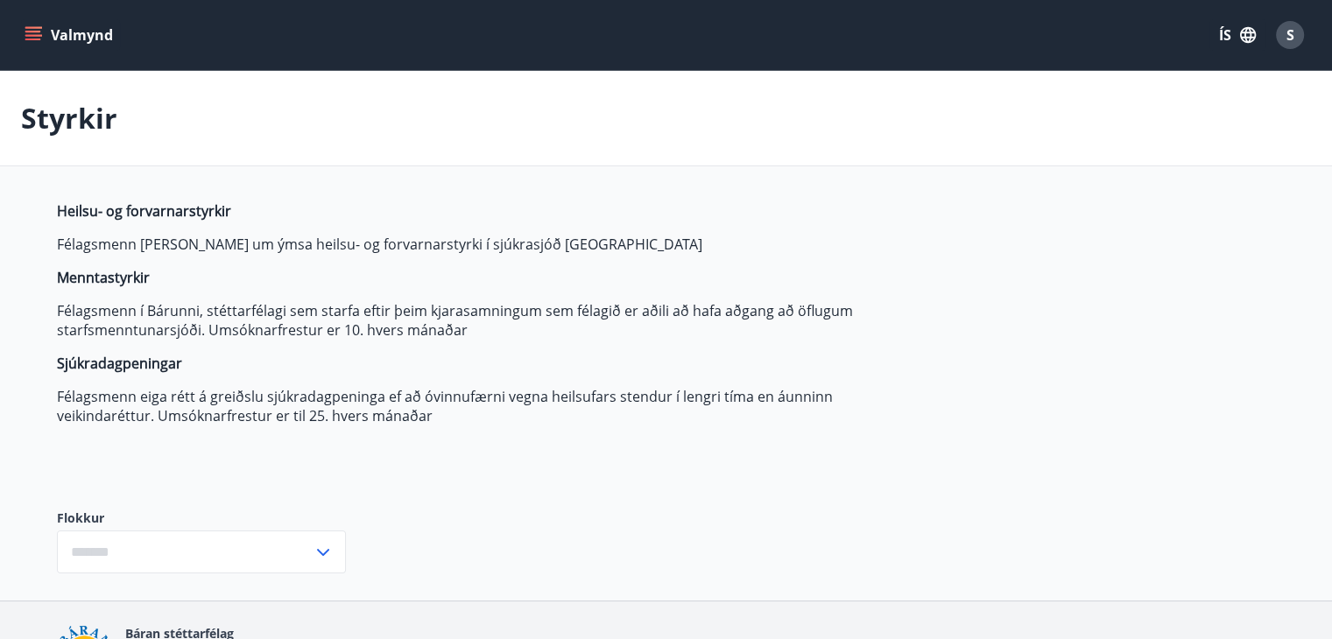
type input "***"
click at [38, 39] on icon "menu" at bounding box center [33, 40] width 16 height 2
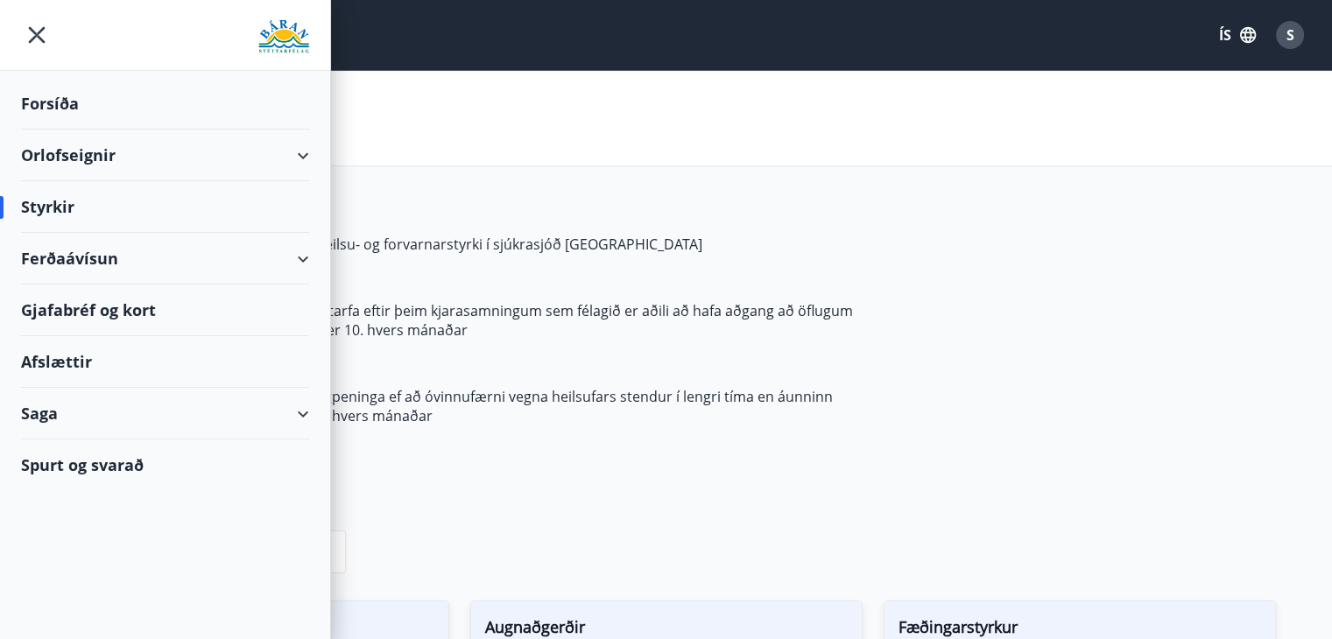
click at [307, 419] on div "Saga" at bounding box center [165, 414] width 288 height 52
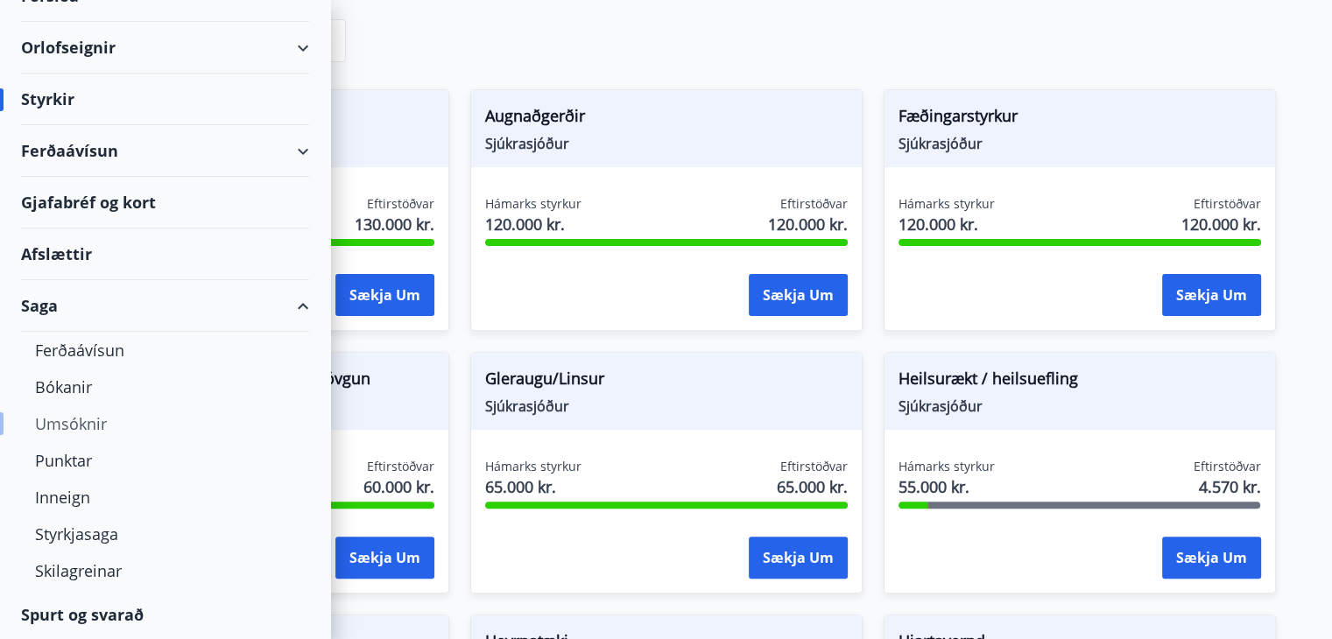
scroll to position [613, 0]
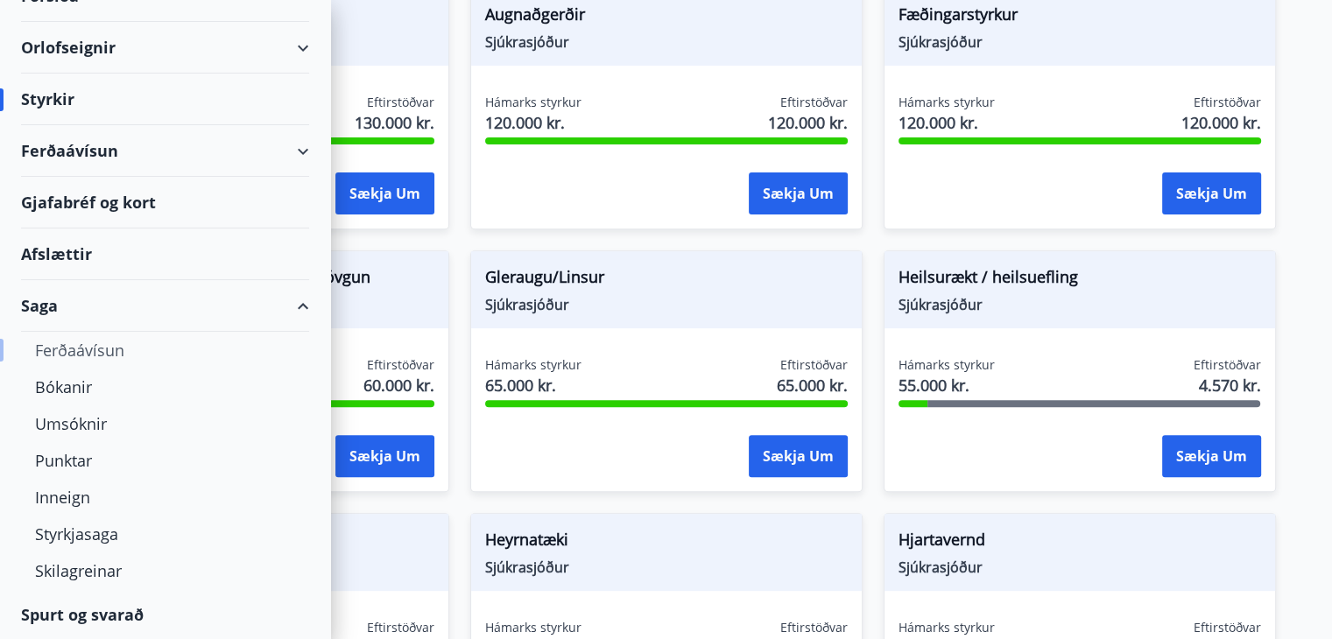
click at [66, 352] on div "Ferðaávísun" at bounding box center [165, 350] width 260 height 37
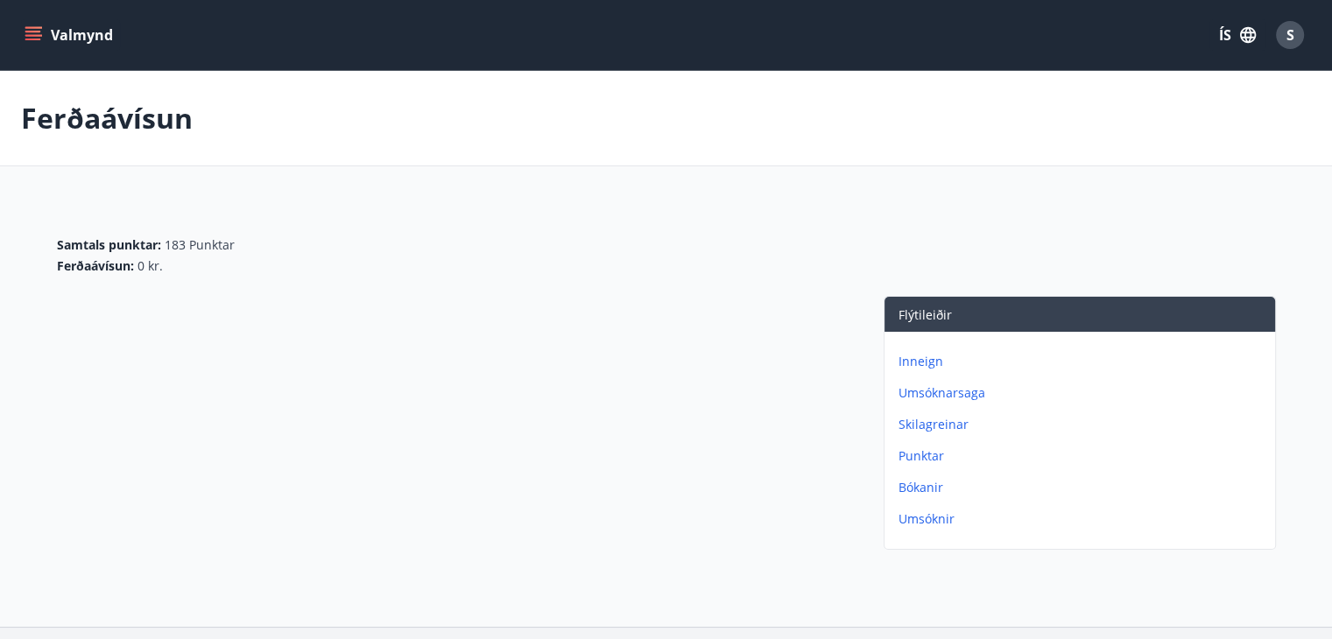
click at [929, 362] on p "Inneign" at bounding box center [1084, 362] width 370 height 18
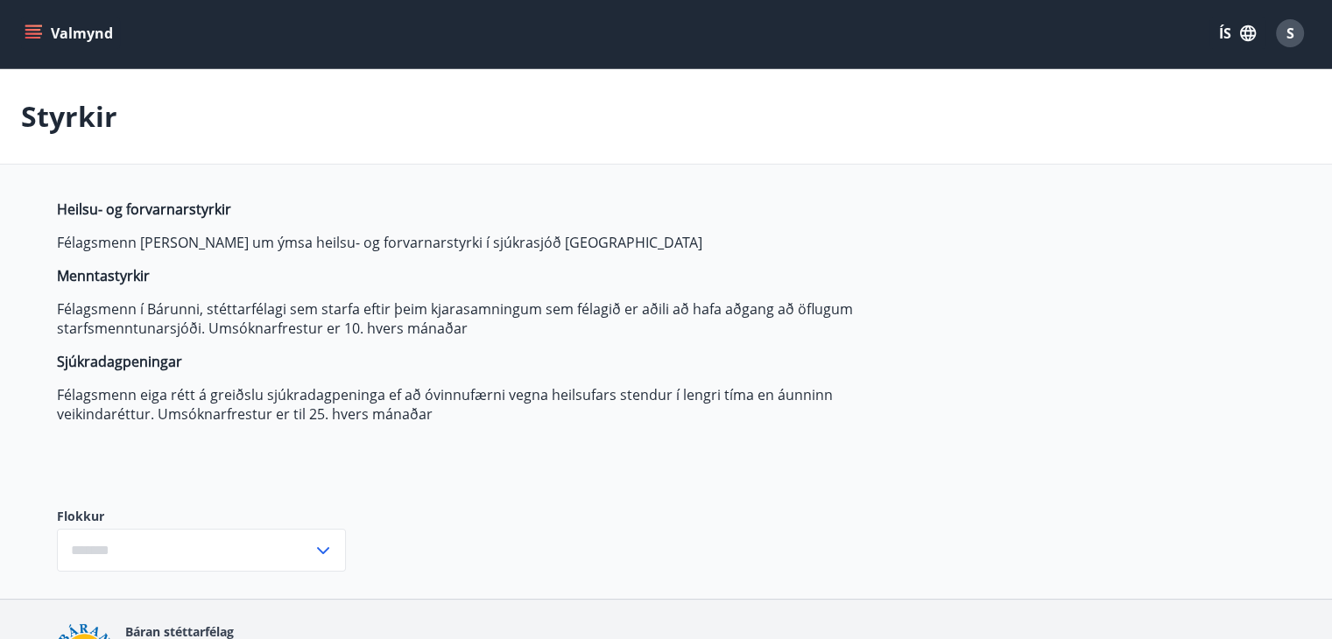
type input "***"
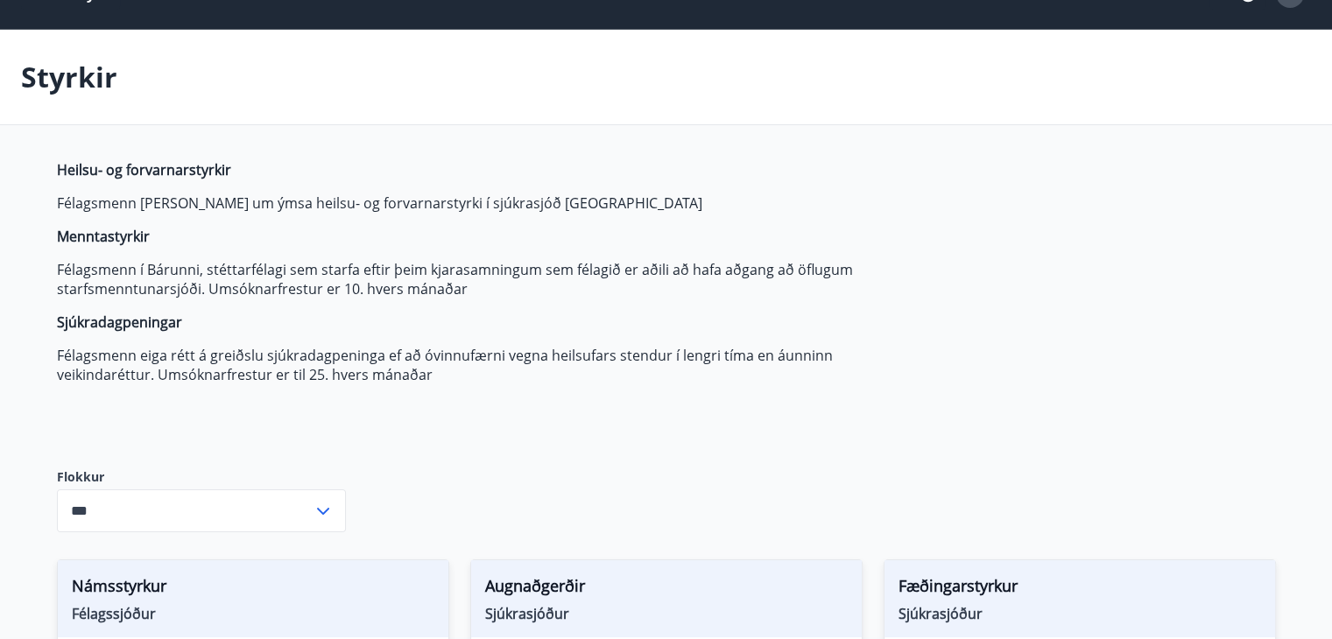
scroll to position [0, 0]
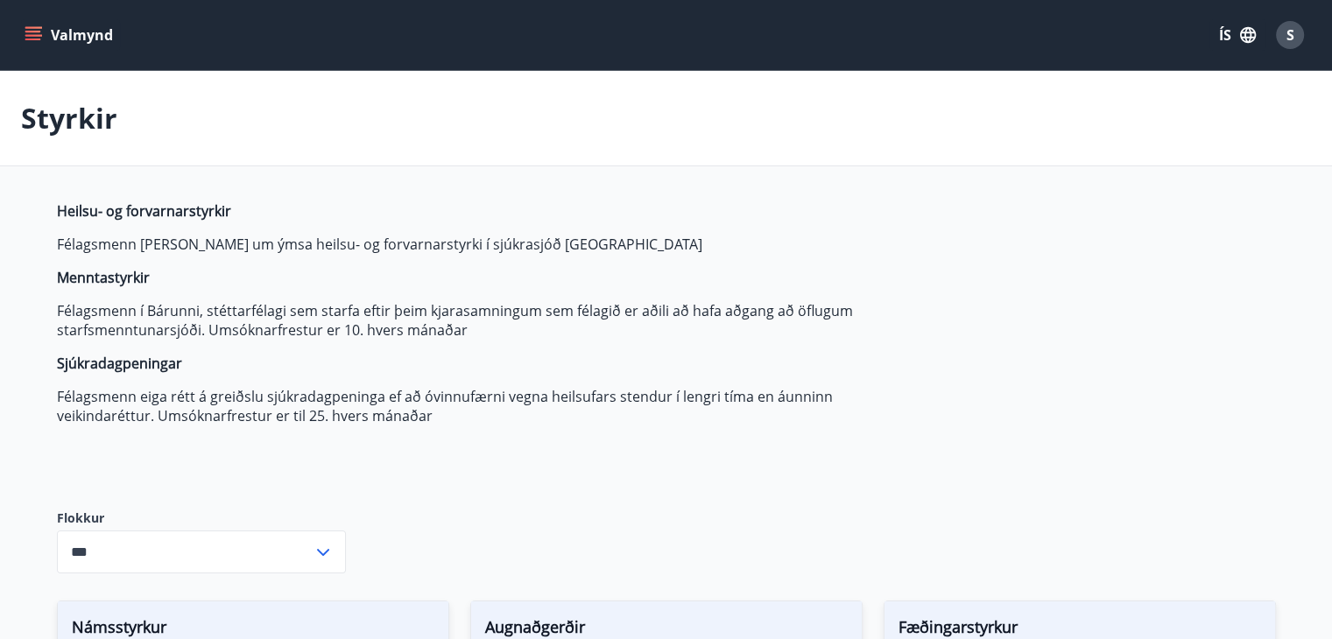
click at [31, 32] on icon "menu" at bounding box center [33, 32] width 16 height 2
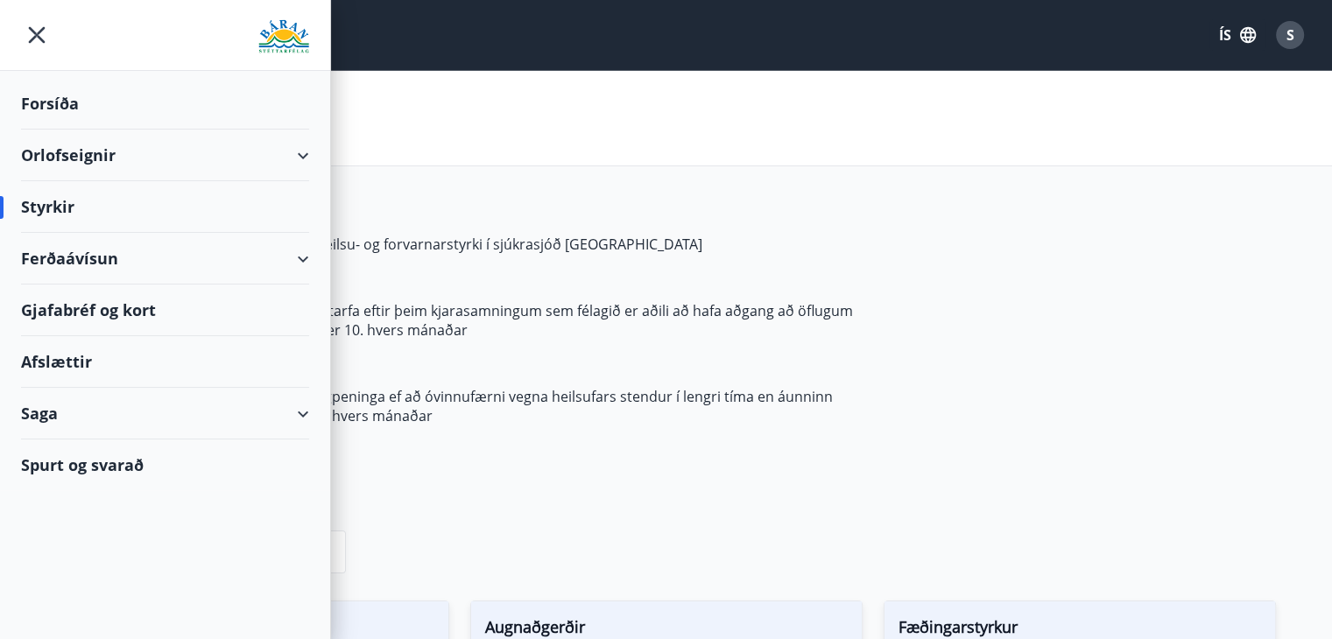
click at [291, 412] on div "Saga" at bounding box center [165, 414] width 288 height 52
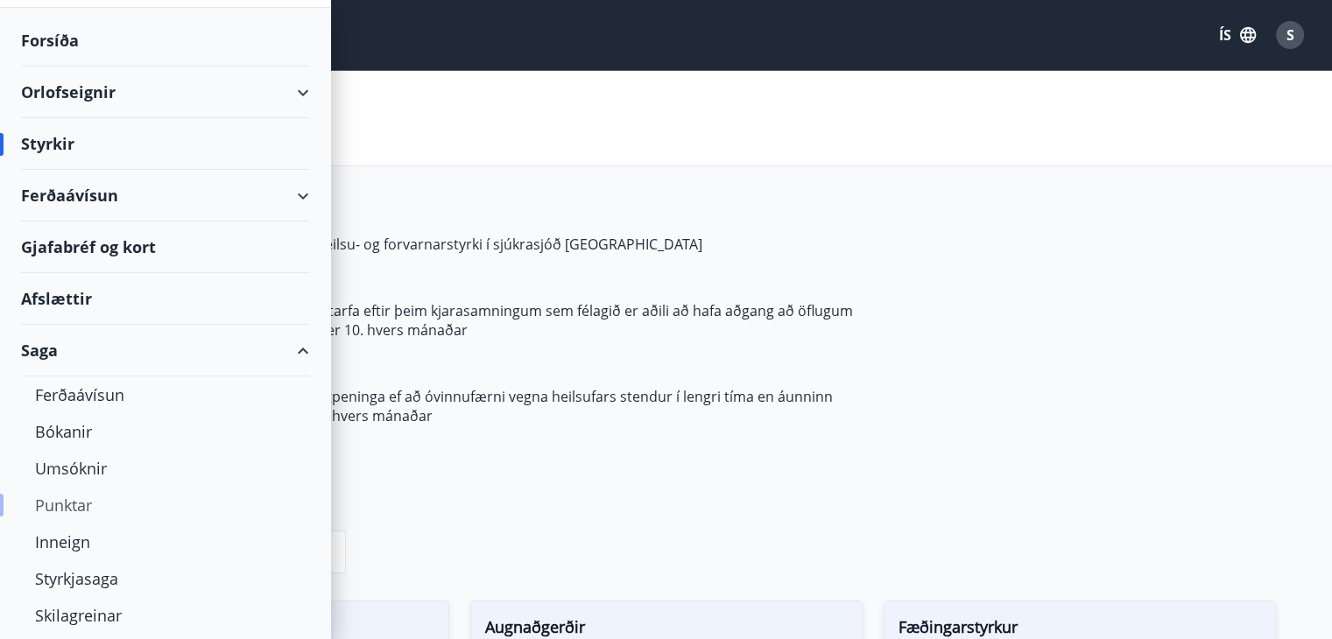
scroll to position [108, 0]
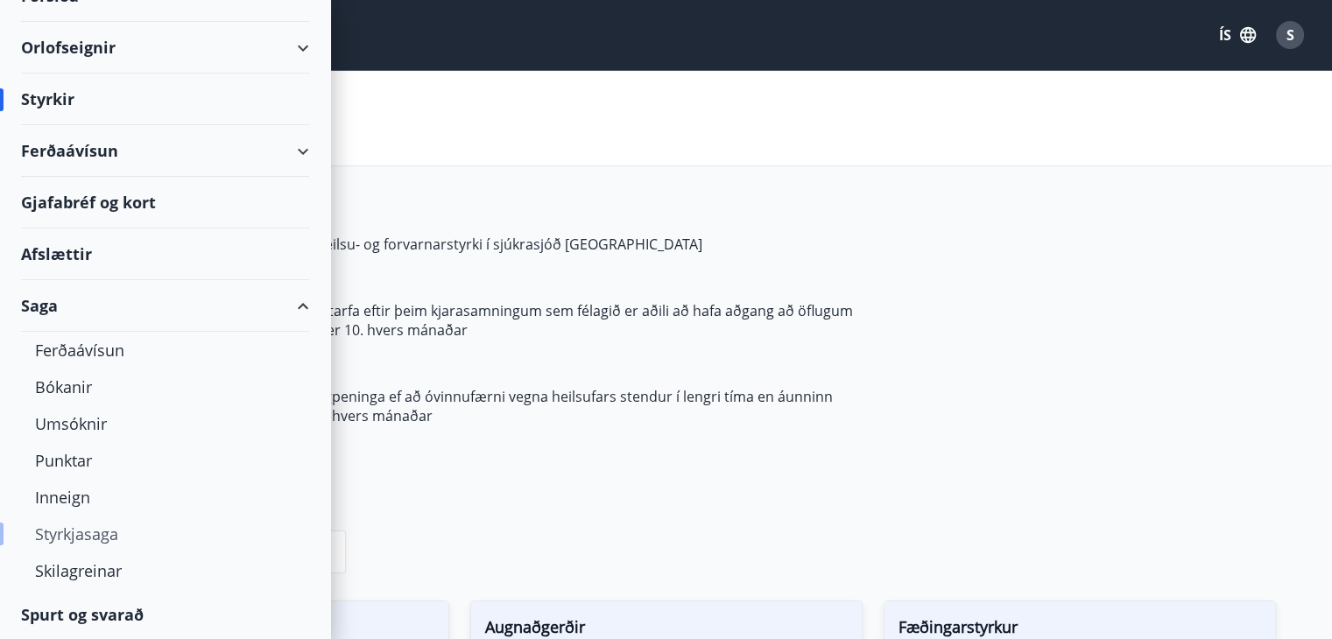
click at [95, 528] on div "Styrkjasaga" at bounding box center [165, 534] width 260 height 37
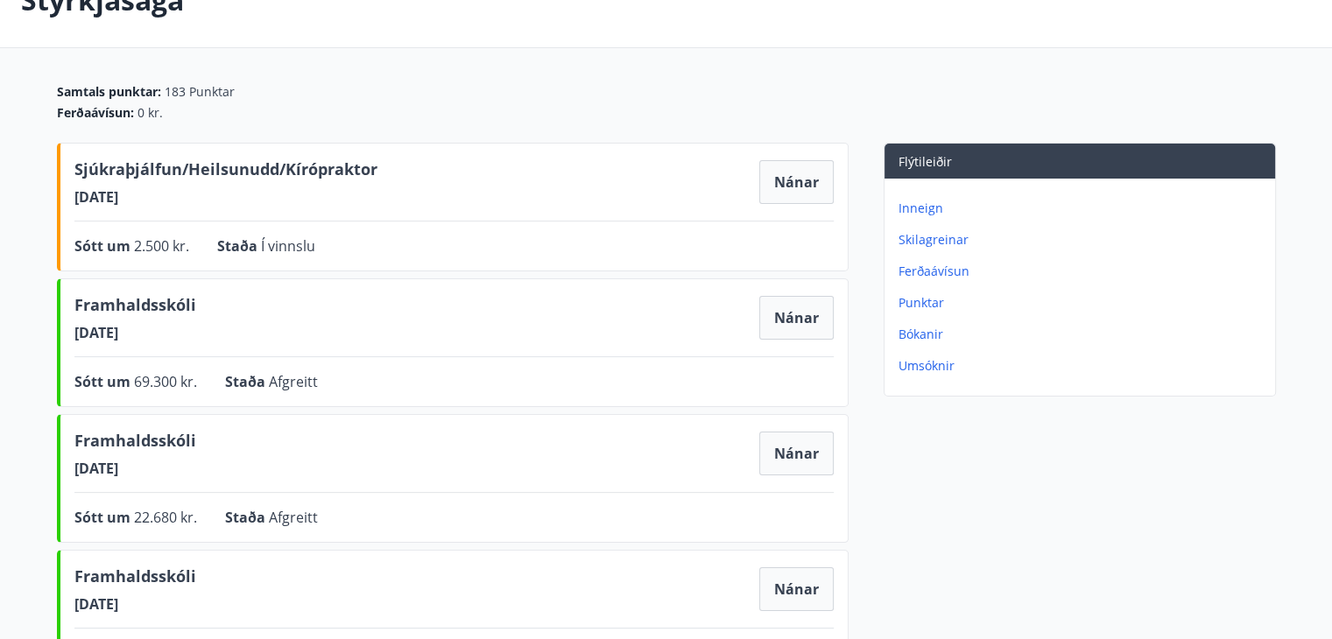
scroll to position [88, 0]
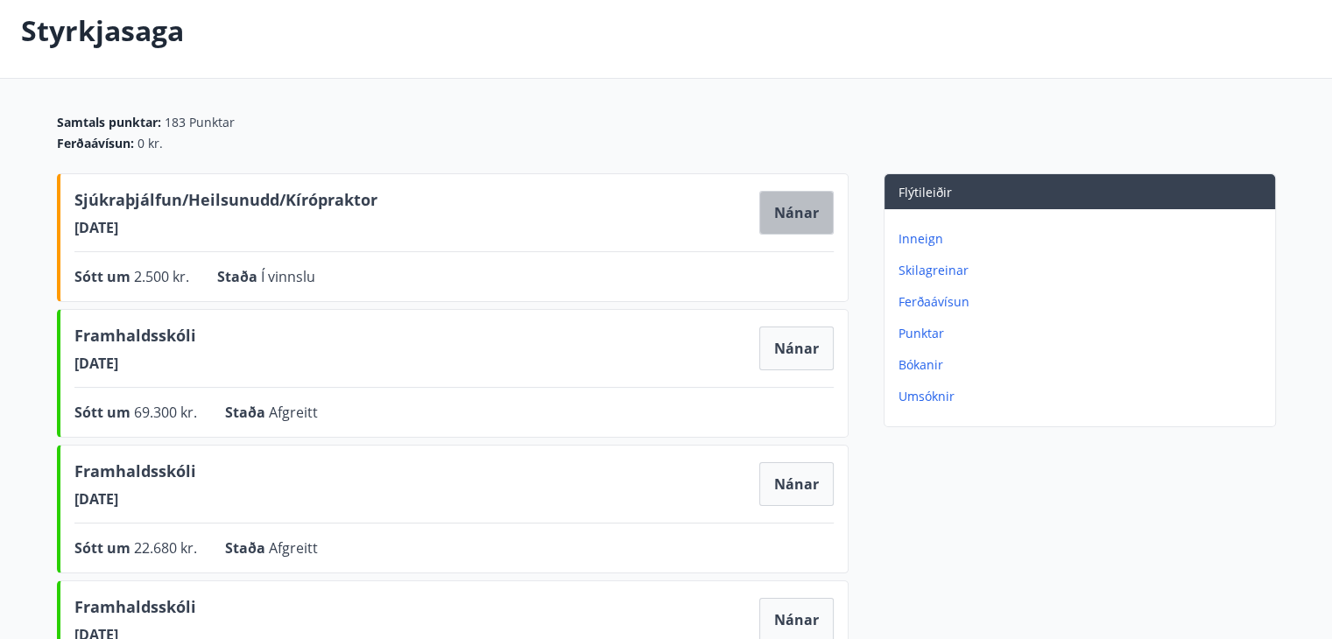
click at [804, 208] on button "Nánar" at bounding box center [796, 213] width 74 height 44
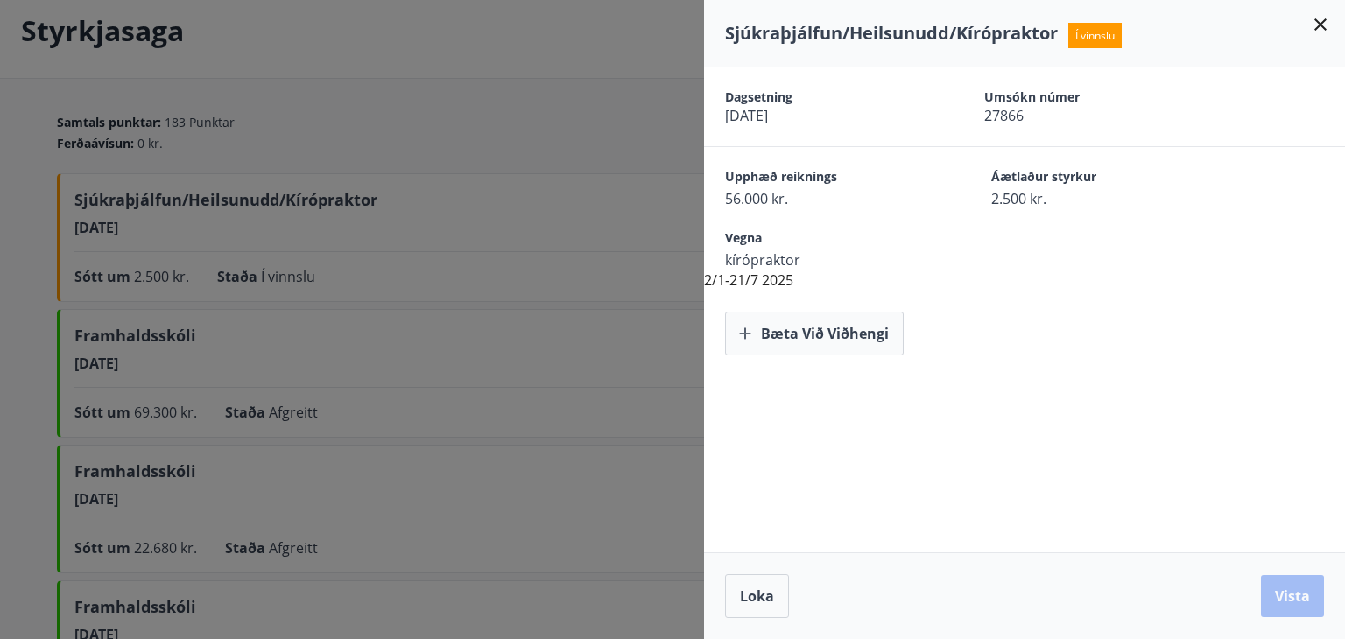
click at [1321, 26] on icon at bounding box center [1320, 24] width 21 height 21
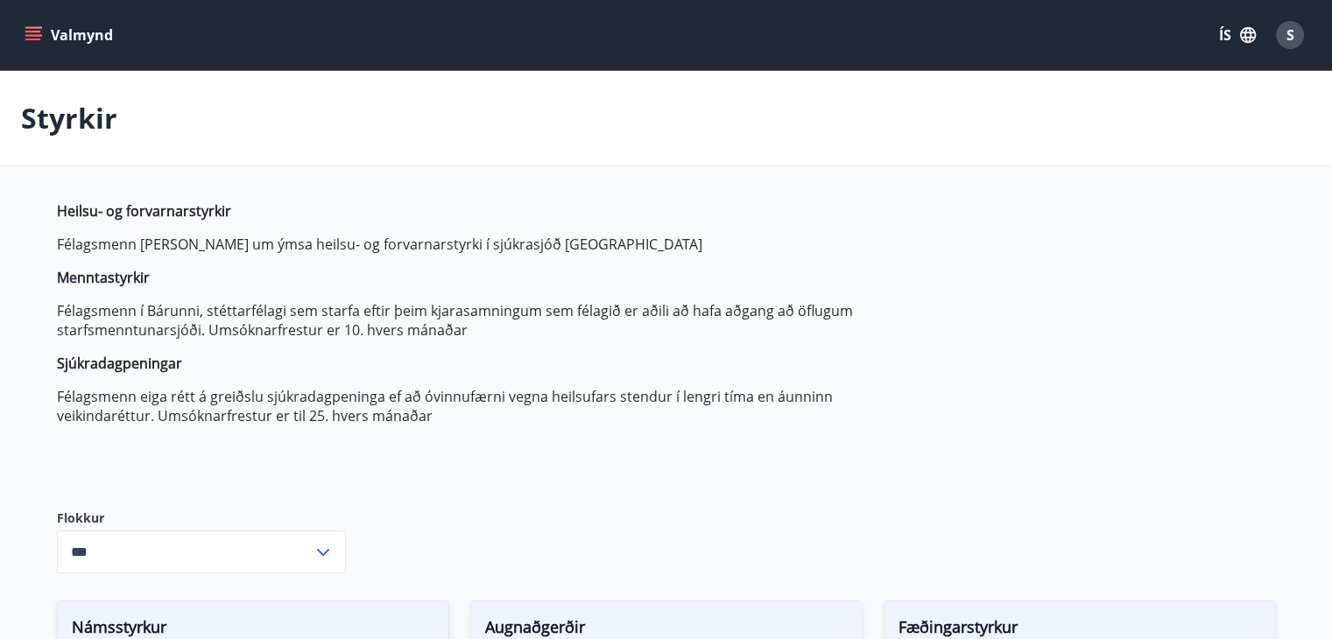
type input "***"
